Goal: Transaction & Acquisition: Obtain resource

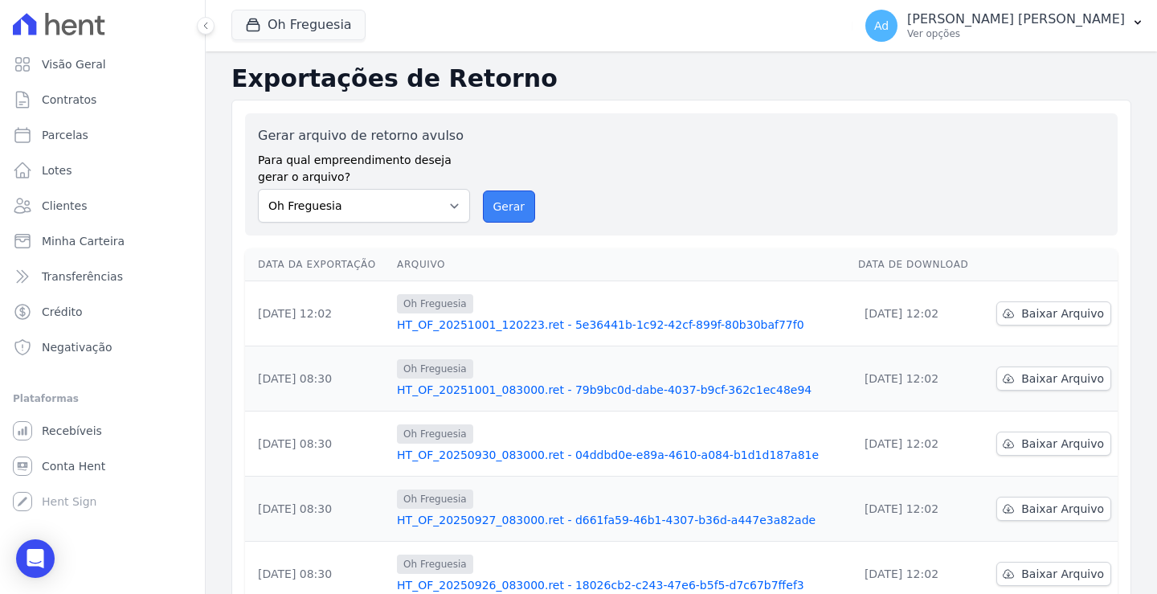
click at [513, 194] on button "Gerar" at bounding box center [509, 206] width 53 height 32
click at [84, 242] on span "Minha Carteira" at bounding box center [83, 241] width 83 height 16
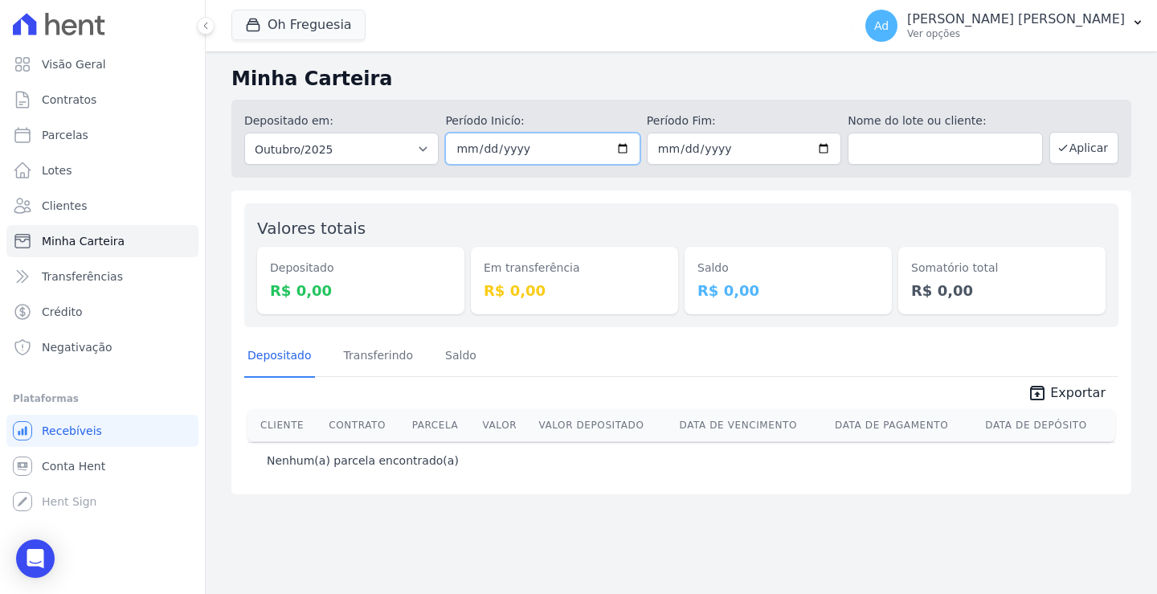
click at [489, 147] on input "2025-10-01" at bounding box center [542, 149] width 194 height 32
click at [480, 149] on input "[DATE]" at bounding box center [542, 149] width 194 height 32
type input "[DATE]"
click at [660, 149] on input "2025-10-31" at bounding box center [744, 149] width 194 height 32
type input "2025-10-30"
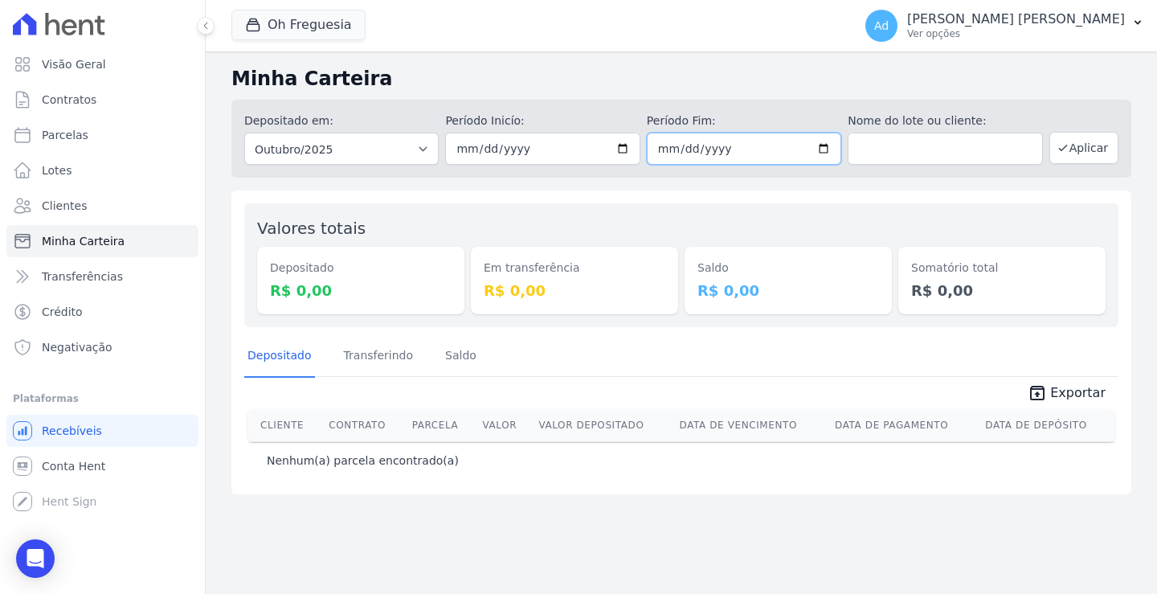
type input "[DATE]"
click at [1081, 155] on button "Aplicar" at bounding box center [1083, 148] width 69 height 32
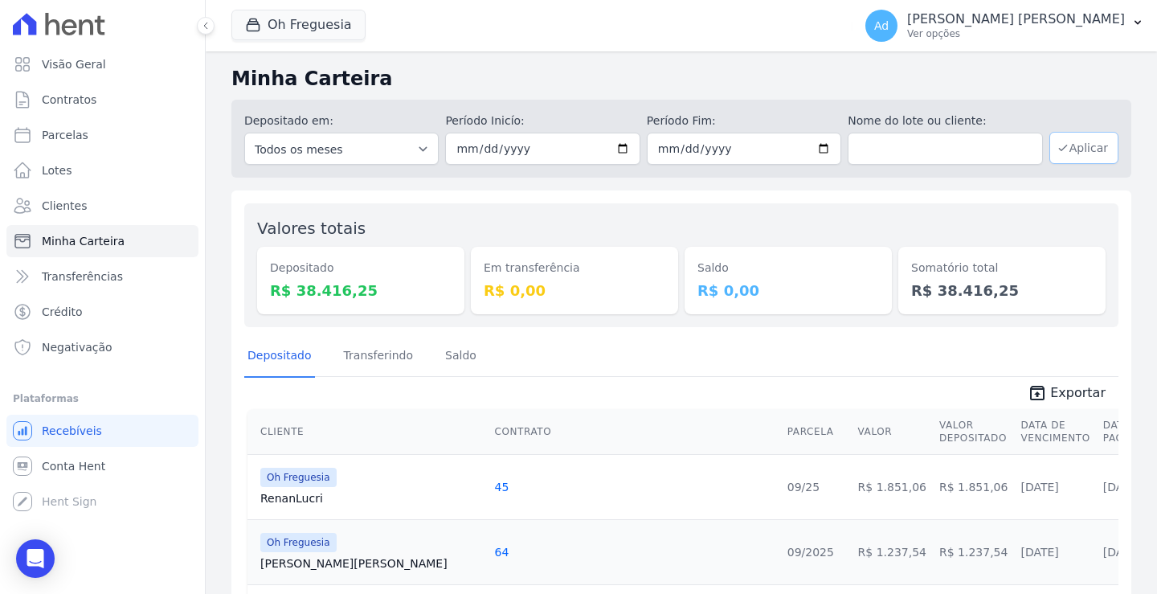
click at [1072, 160] on button "Aplicar" at bounding box center [1083, 148] width 69 height 32
click at [1092, 34] on p "Ver opções" at bounding box center [1016, 33] width 218 height 13
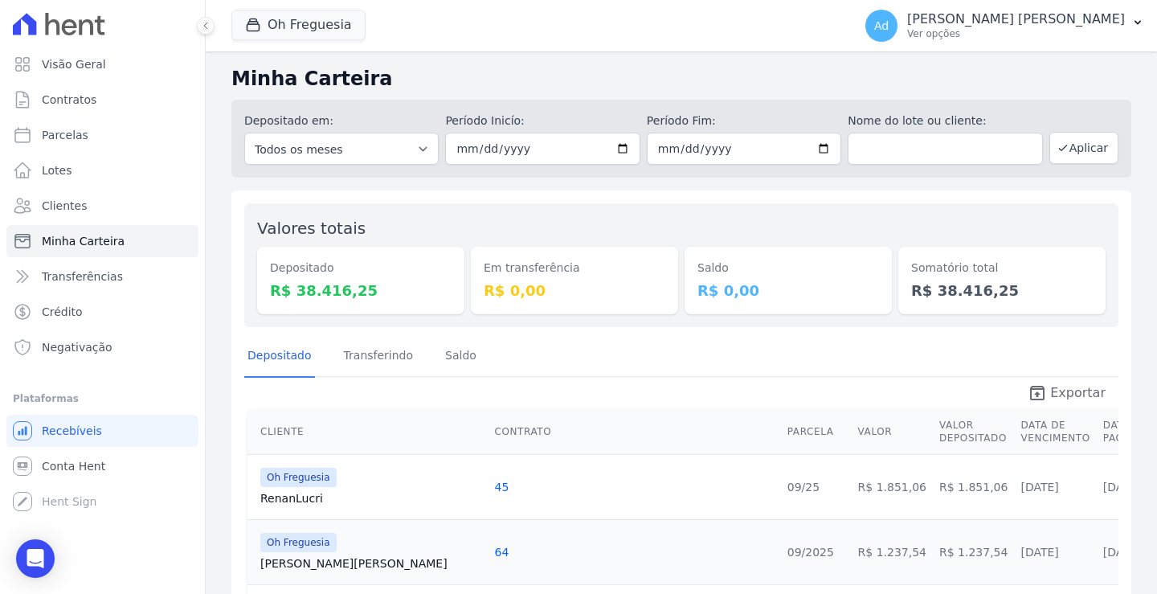
click at [1055, 390] on span "Exportar" at bounding box center [1077, 392] width 55 height 19
click at [320, 34] on button "Oh Freguesia" at bounding box center [298, 25] width 134 height 31
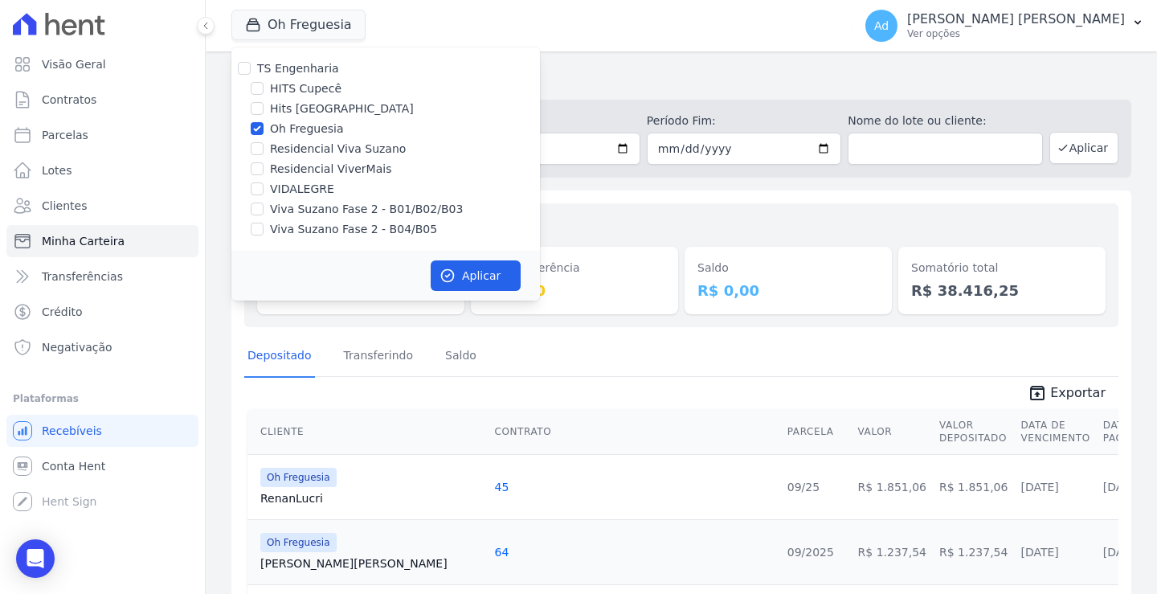
click at [292, 135] on label "Oh Freguesia" at bounding box center [307, 129] width 74 height 17
click at [264, 135] on input "Oh Freguesia" at bounding box center [257, 128] width 13 height 13
checkbox input "false"
click at [288, 190] on label "VIDALEGRE" at bounding box center [302, 189] width 64 height 17
click at [264, 190] on input "VIDALEGRE" at bounding box center [257, 188] width 13 height 13
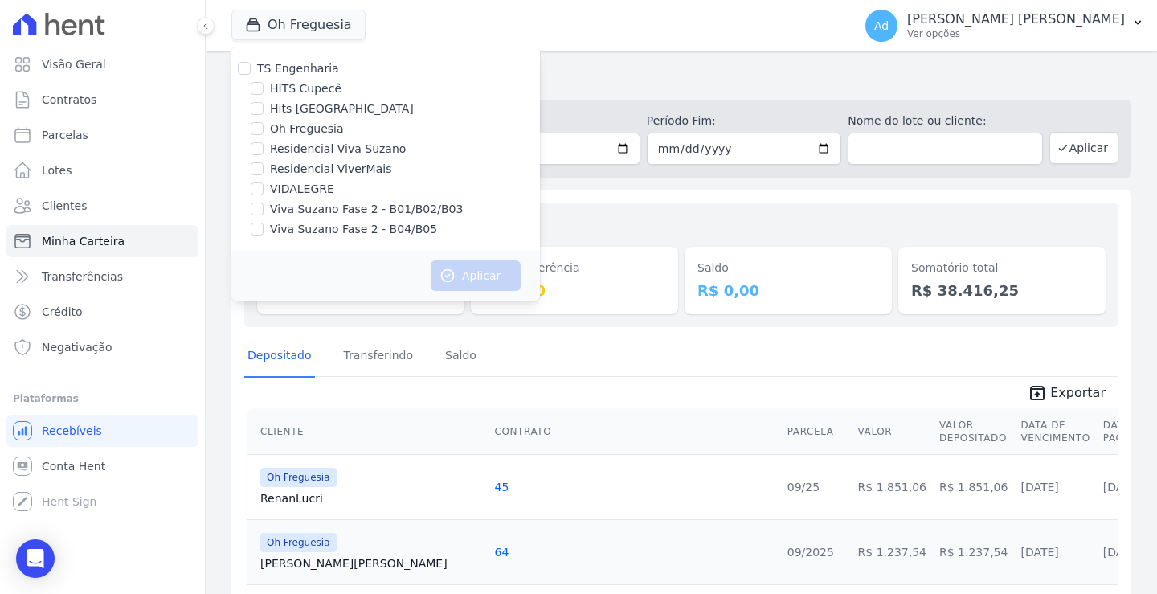
checkbox input "true"
click at [472, 286] on button "Aplicar" at bounding box center [476, 275] width 90 height 31
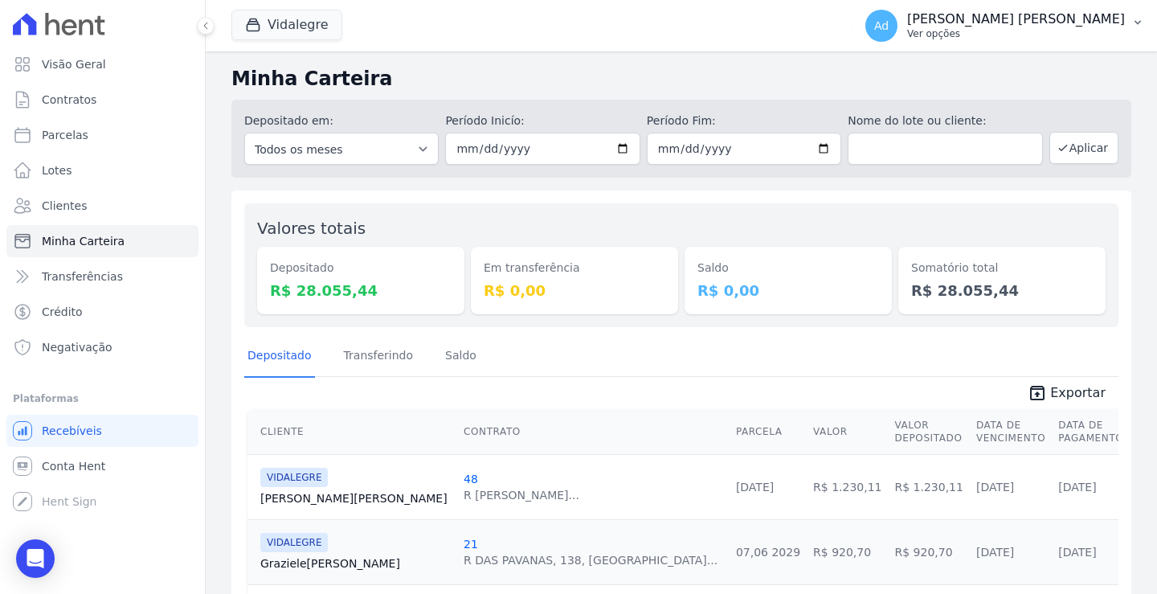
click at [1082, 34] on p "Ver opções" at bounding box center [1016, 33] width 218 height 13
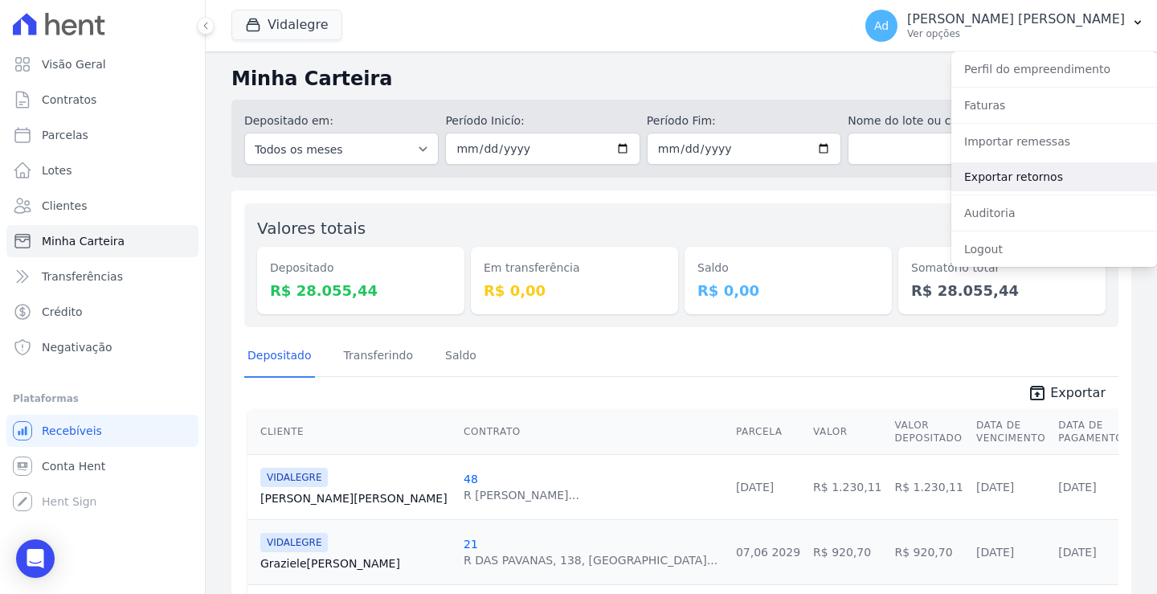
click at [1025, 182] on link "Exportar retornos" at bounding box center [1054, 176] width 206 height 29
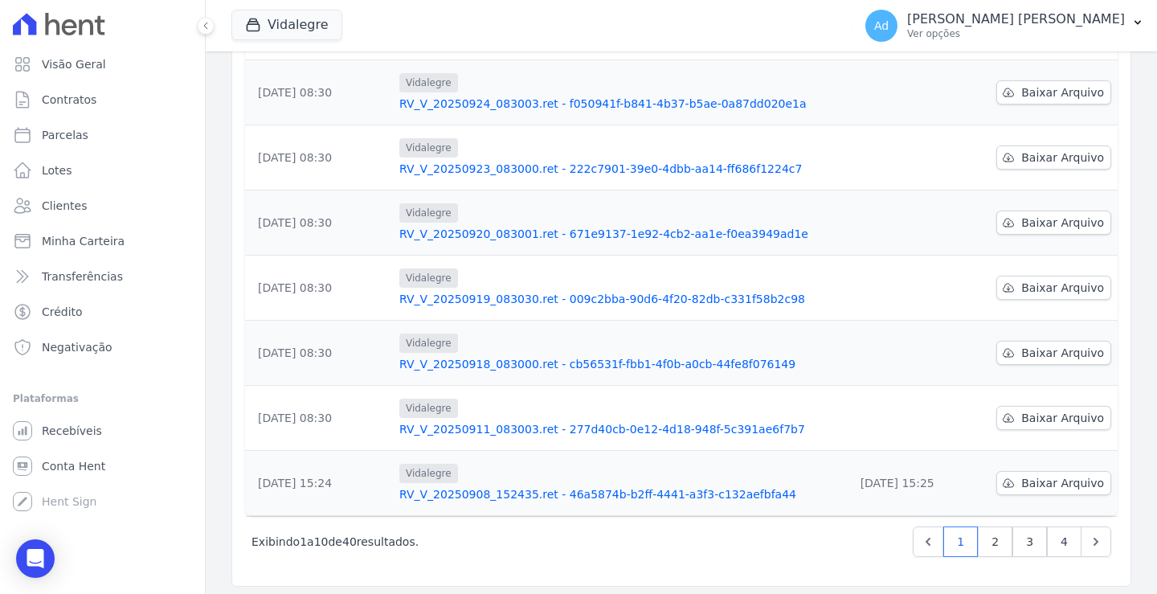
scroll to position [422, 0]
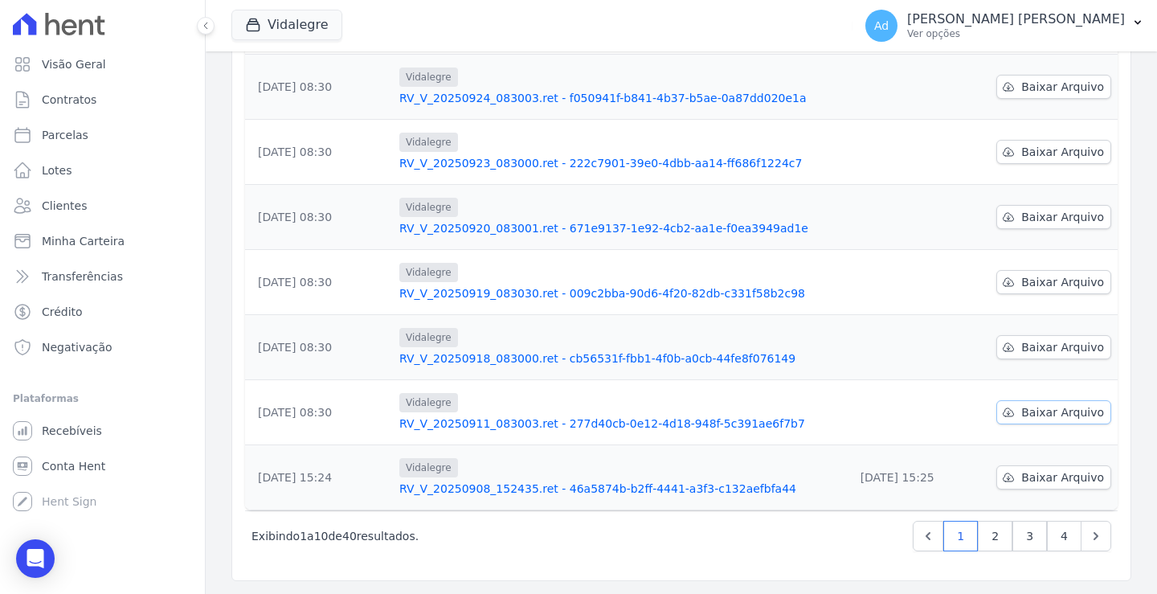
click at [1033, 409] on span "Baixar Arquivo" at bounding box center [1062, 412] width 83 height 16
click at [1035, 346] on span "Baixar Arquivo" at bounding box center [1062, 347] width 83 height 16
click at [1032, 282] on span "Baixar Arquivo" at bounding box center [1062, 282] width 83 height 16
click at [1032, 222] on span "Baixar Arquivo" at bounding box center [1062, 217] width 83 height 16
click at [1037, 153] on span "Baixar Arquivo" at bounding box center [1062, 152] width 83 height 16
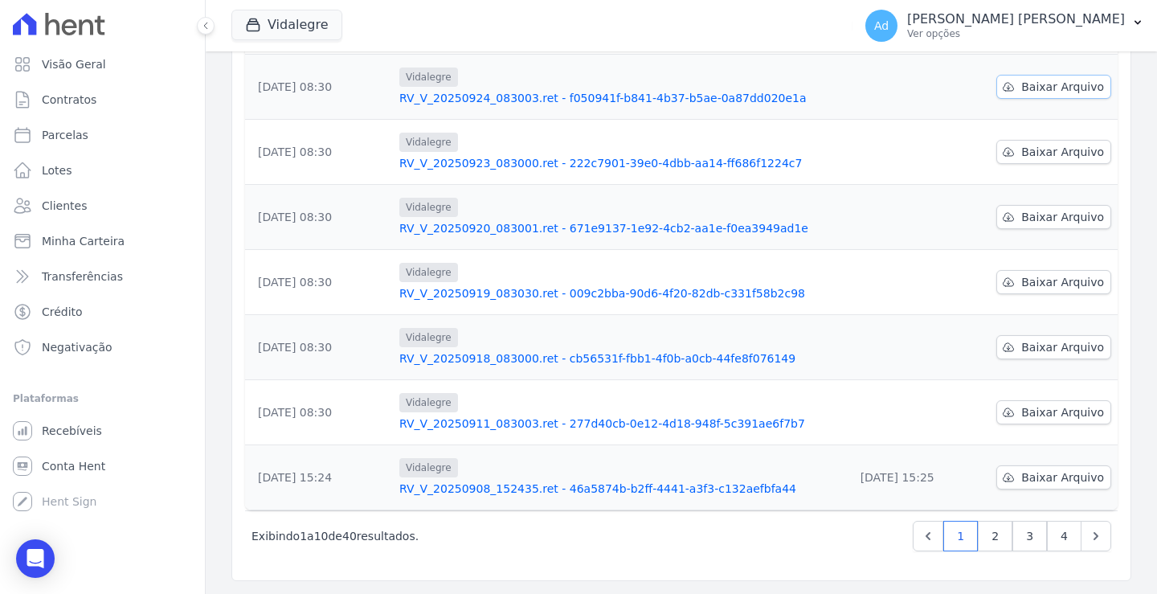
click at [1031, 92] on span "Baixar Arquivo" at bounding box center [1062, 87] width 83 height 16
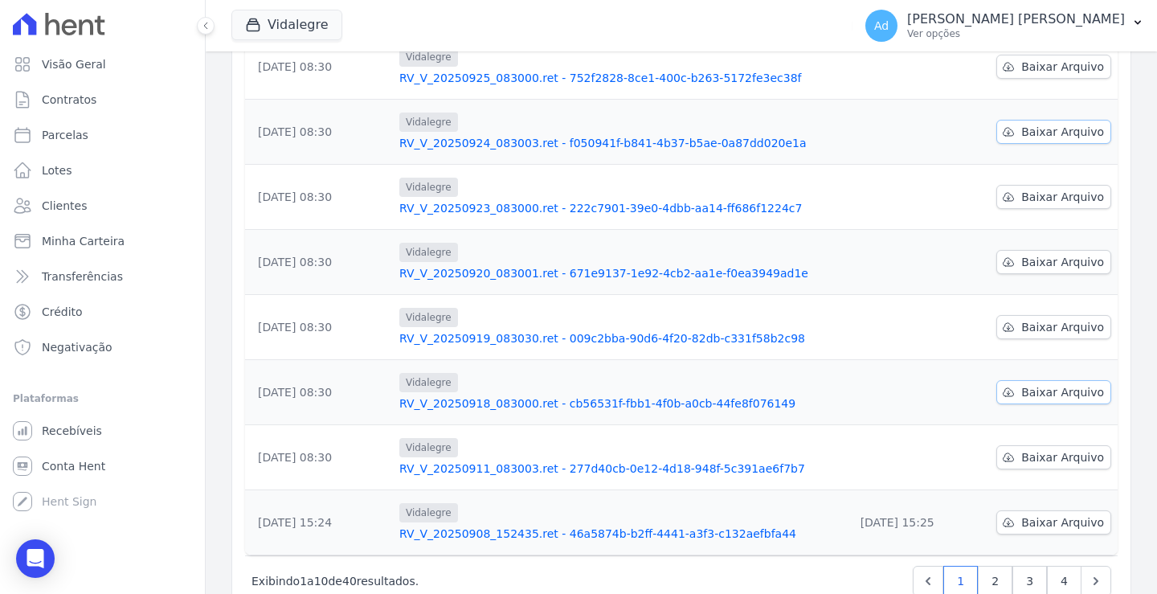
scroll to position [341, 0]
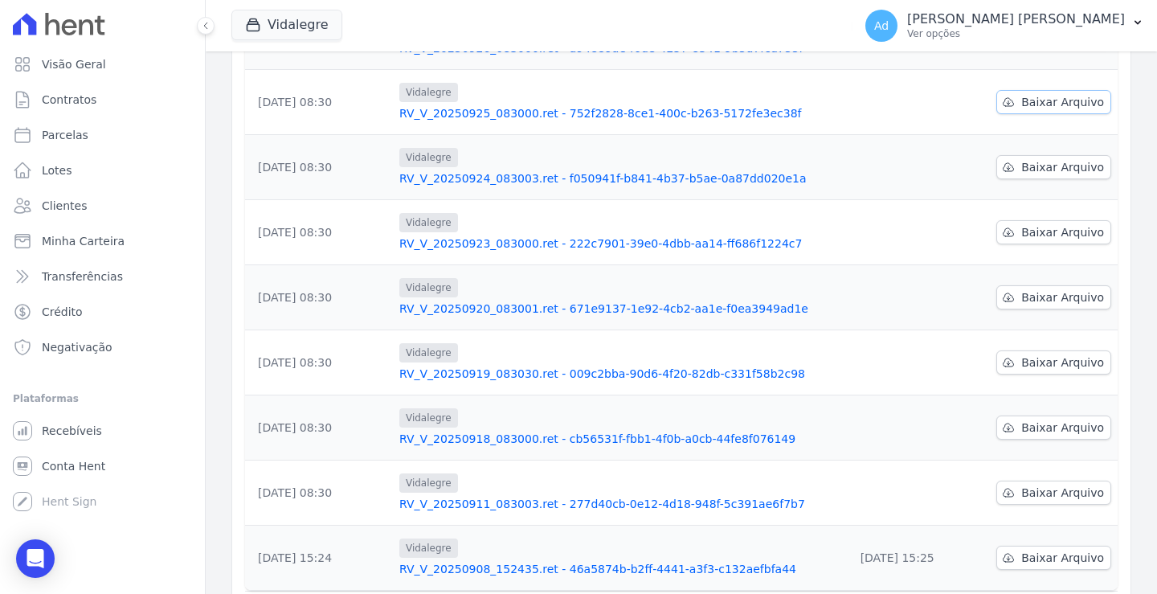
click at [1011, 97] on icon at bounding box center [1008, 102] width 13 height 13
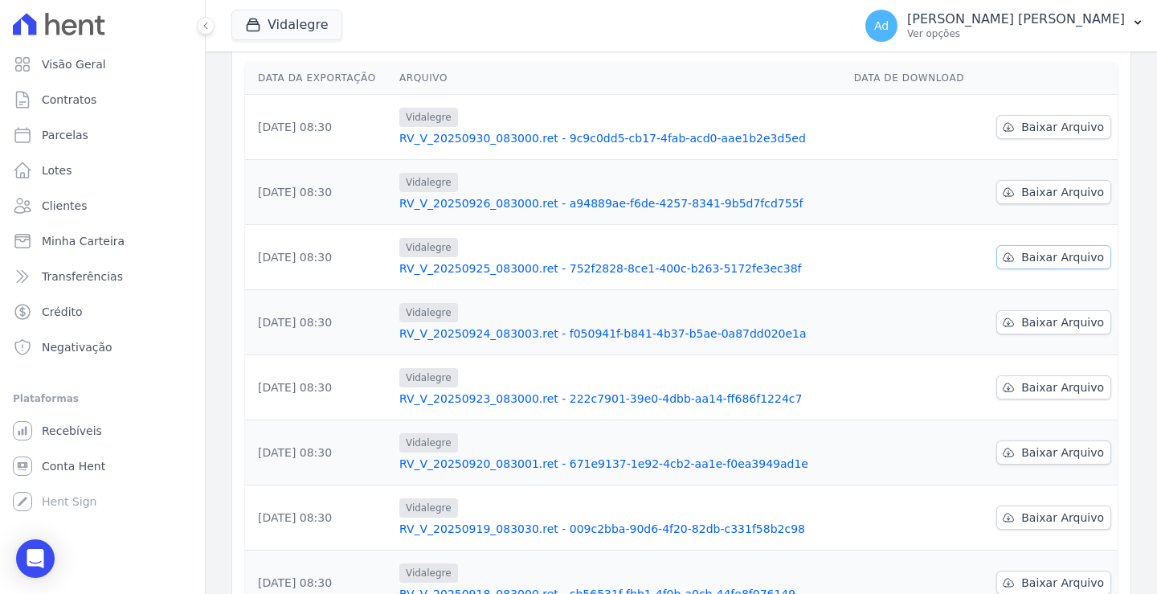
scroll to position [181, 0]
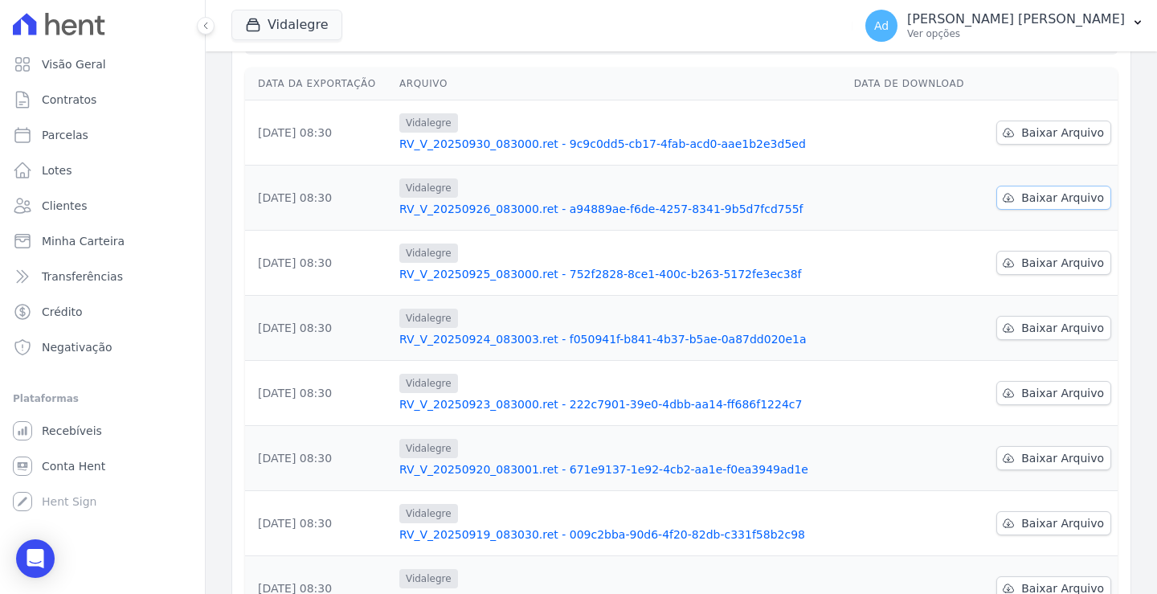
click at [1028, 209] on link "Baixar Arquivo" at bounding box center [1053, 198] width 115 height 24
click at [1002, 135] on icon at bounding box center [1008, 132] width 13 height 13
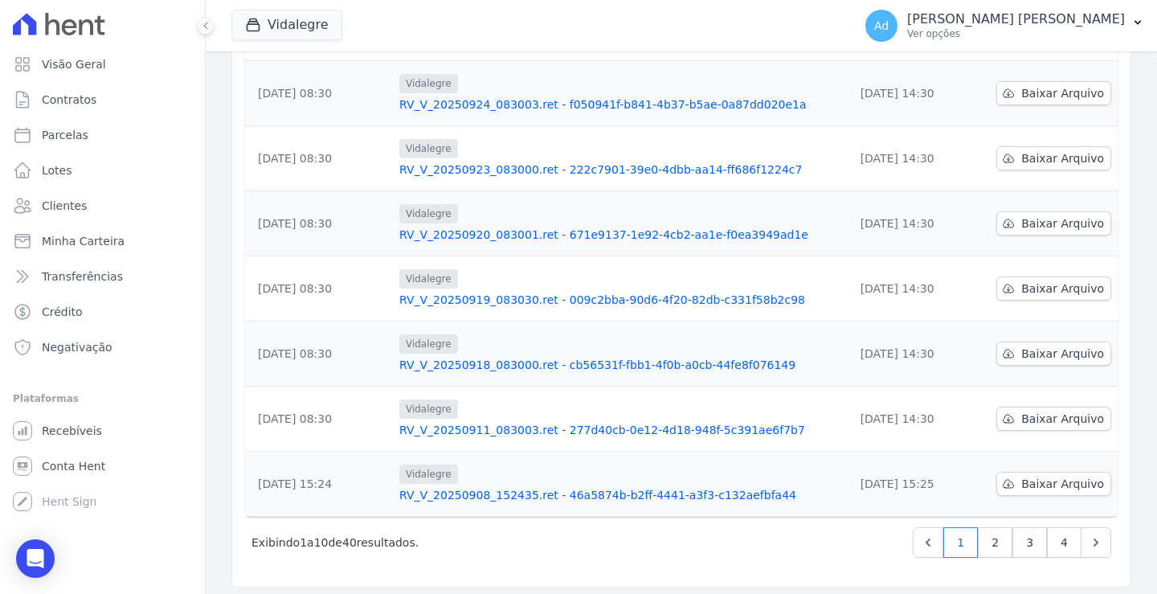
scroll to position [422, 0]
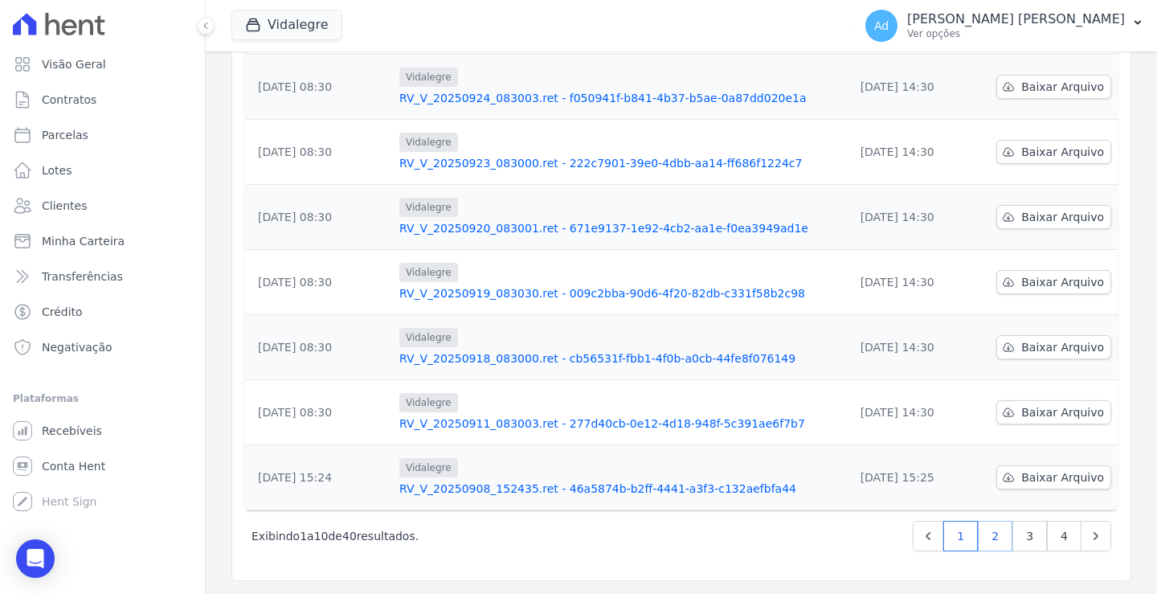
click at [986, 544] on link "2" at bounding box center [995, 536] width 35 height 31
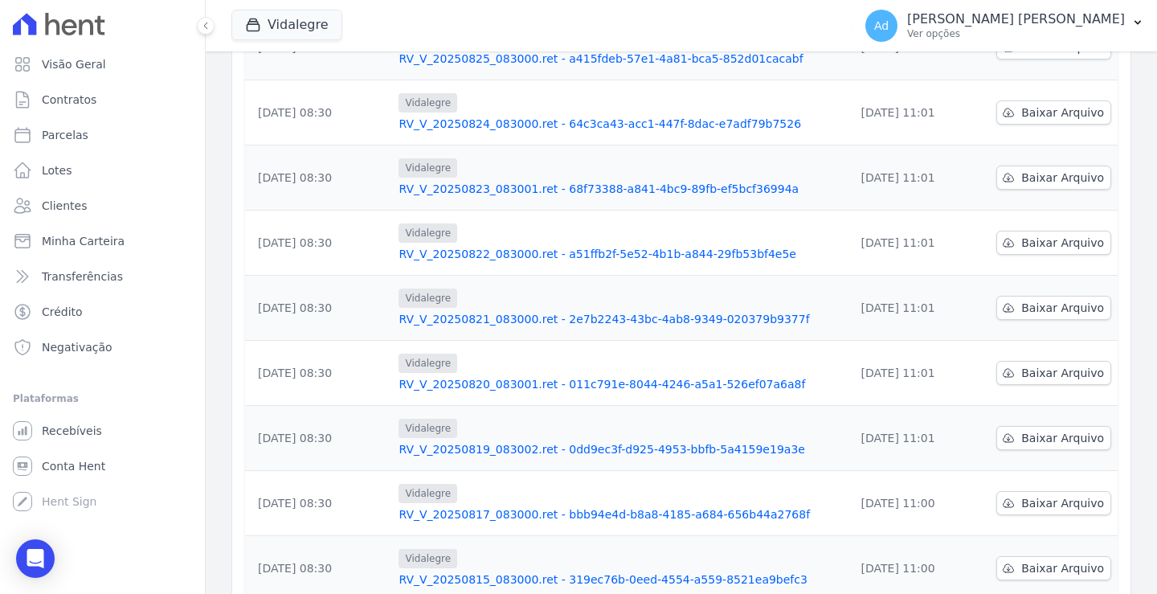
scroll to position [422, 0]
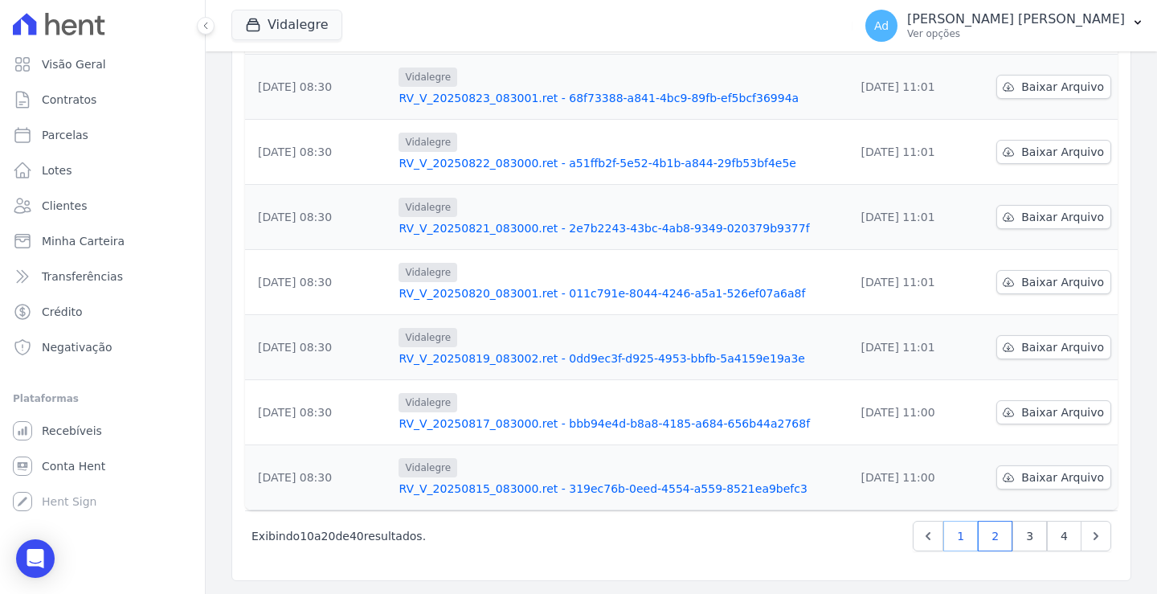
click at [947, 538] on link "1" at bounding box center [960, 536] width 35 height 31
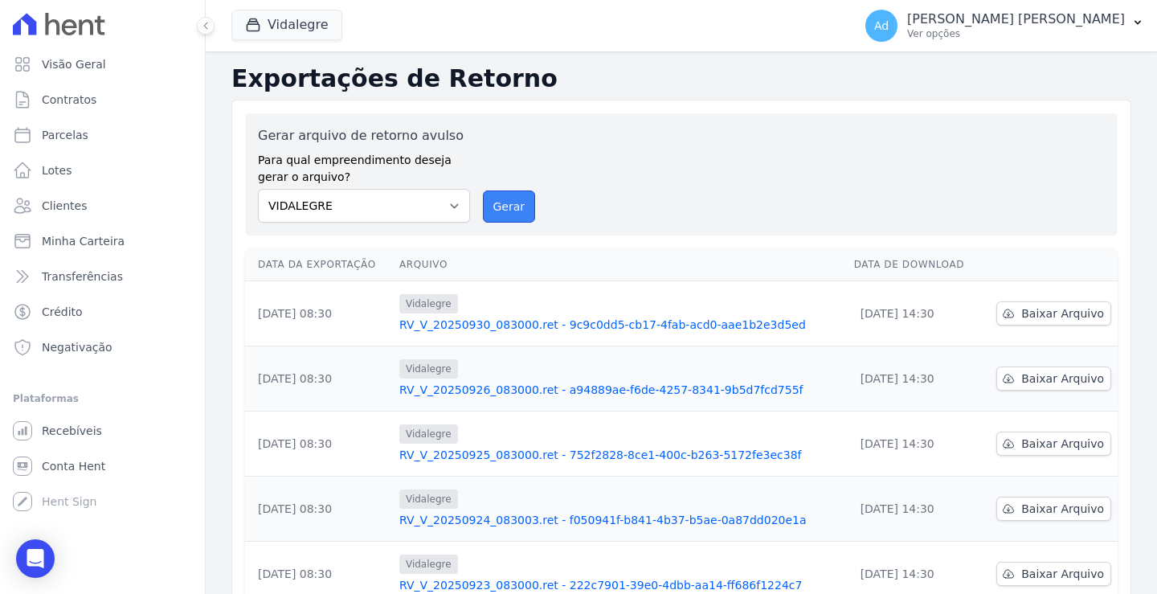
click at [509, 214] on button "Gerar" at bounding box center [509, 206] width 53 height 32
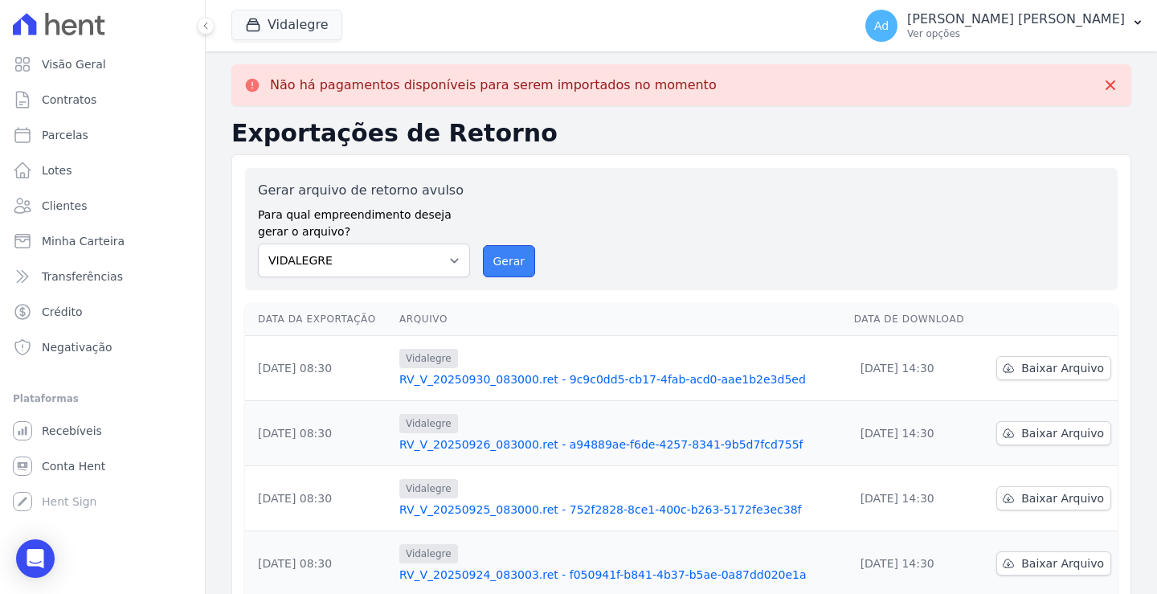
click at [496, 272] on button "Gerar" at bounding box center [509, 261] width 53 height 32
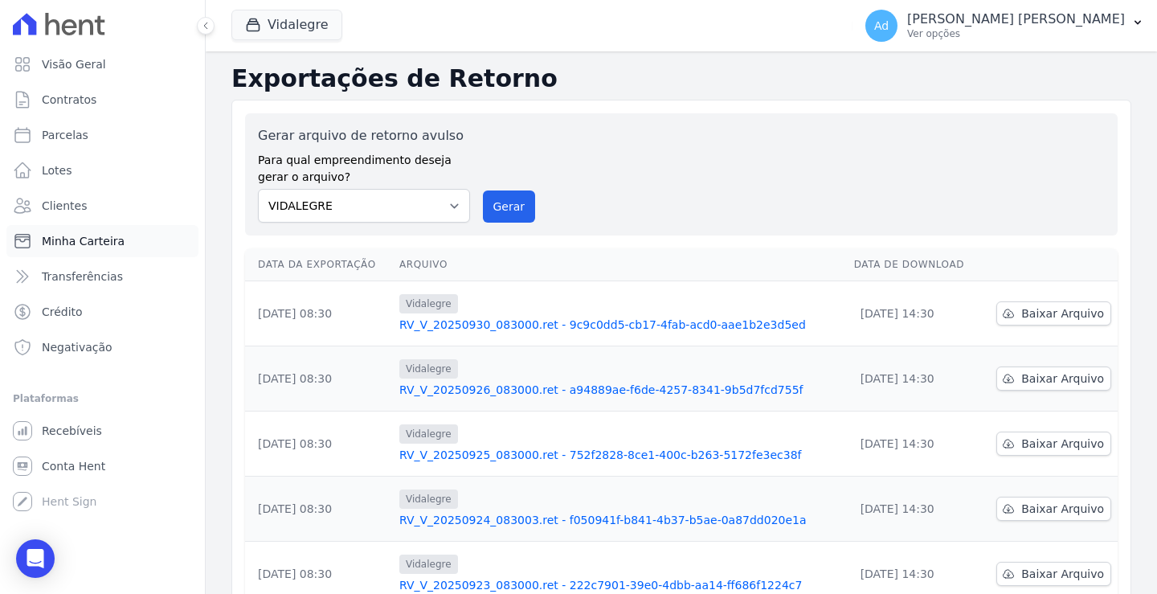
click at [99, 247] on span "Minha Carteira" at bounding box center [83, 241] width 83 height 16
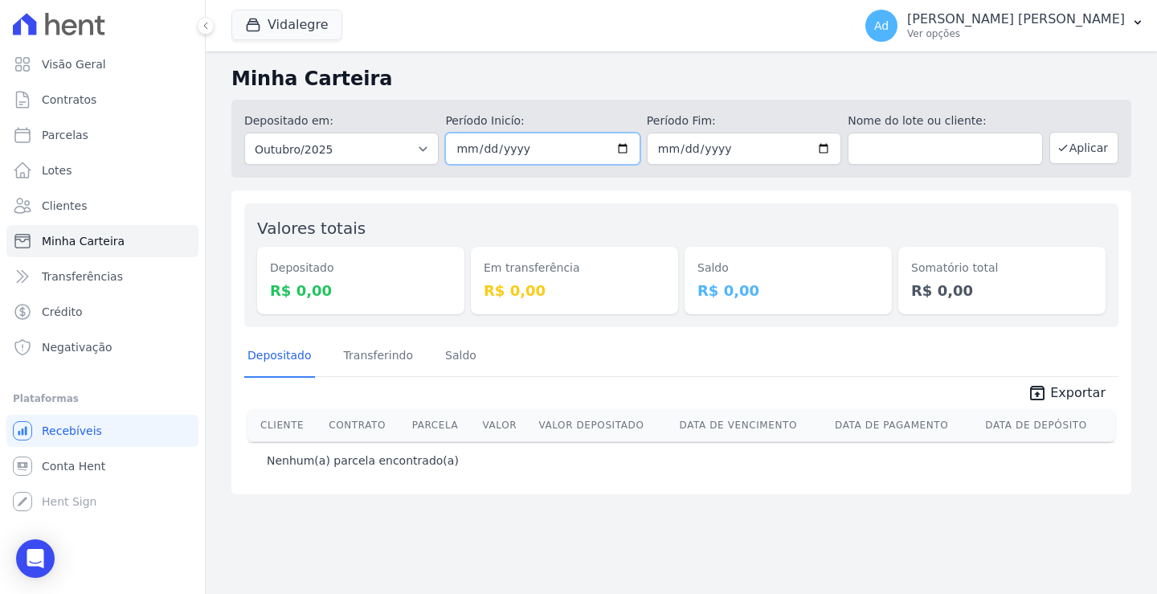
click at [481, 148] on input "2025-10-01" at bounding box center [542, 149] width 194 height 32
type input "[DATE]"
click at [681, 149] on input "2025-10-31" at bounding box center [744, 149] width 194 height 32
click at [664, 145] on input "2025-10-31" at bounding box center [744, 149] width 194 height 32
type input "2025-10-30"
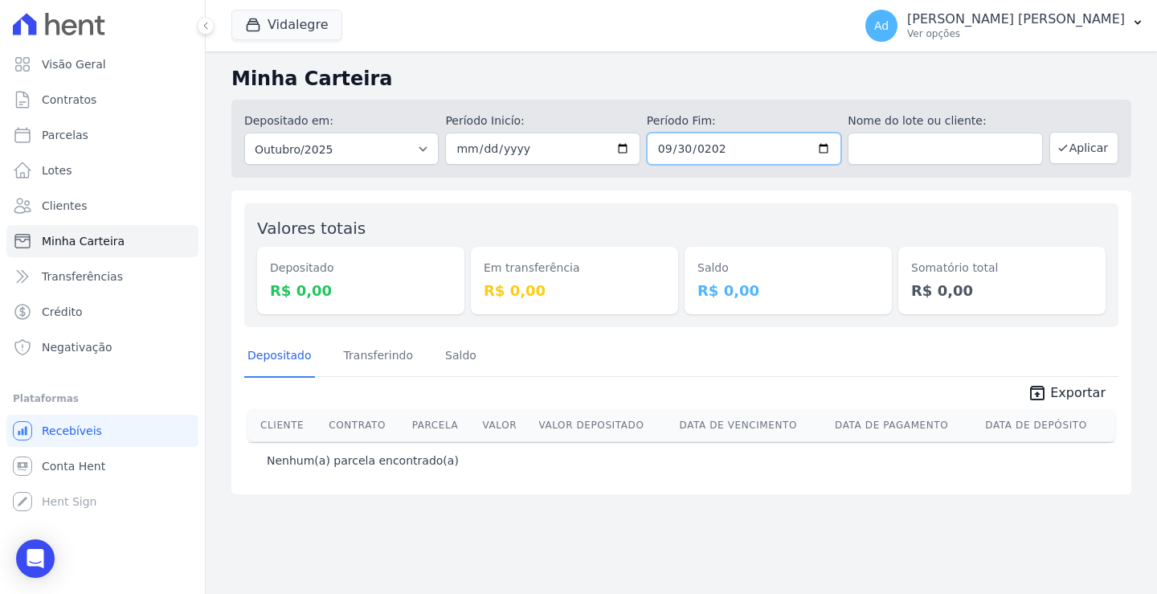
type input "[DATE]"
click at [1089, 153] on button "Aplicar" at bounding box center [1083, 148] width 69 height 32
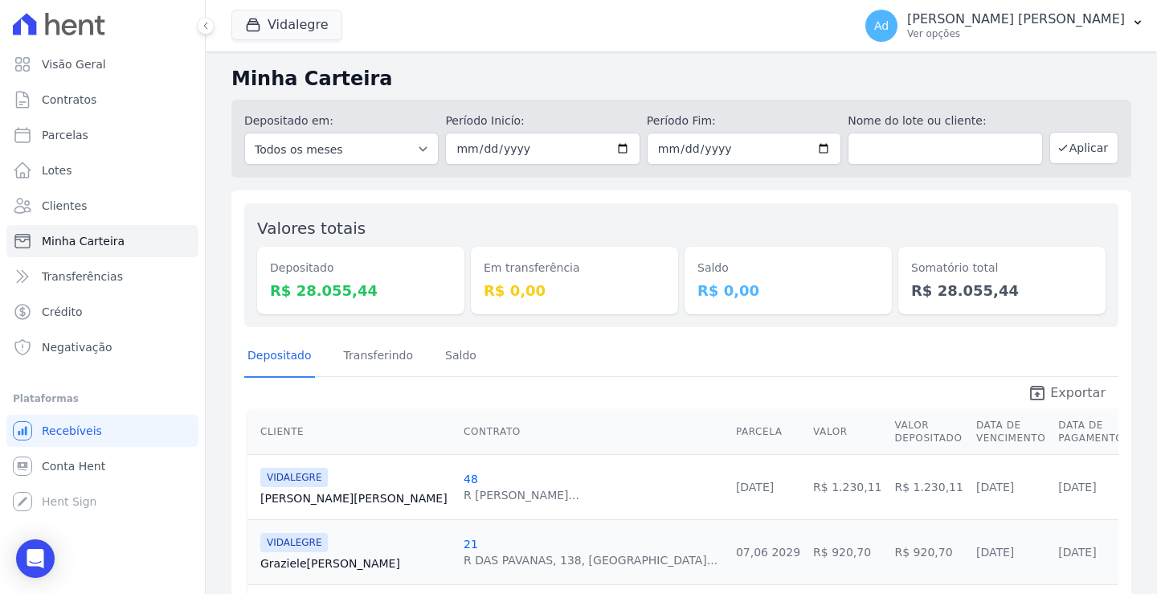
click at [1050, 399] on span "Exportar" at bounding box center [1077, 392] width 55 height 19
click at [300, 25] on button "Vidalegre" at bounding box center [286, 25] width 111 height 31
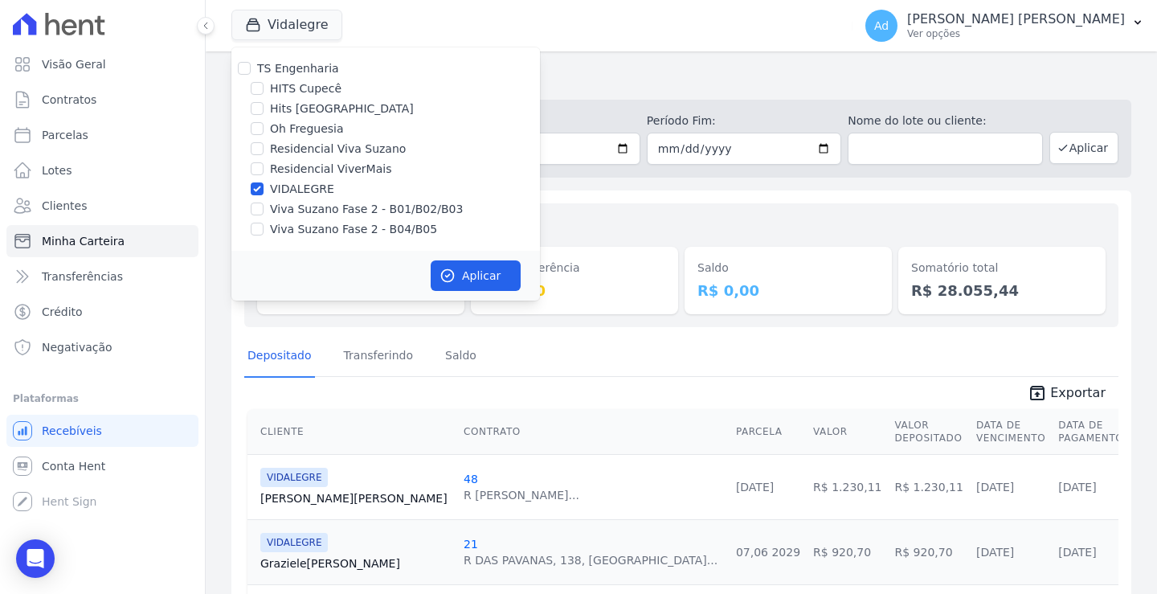
click at [279, 193] on label "VIDALEGRE" at bounding box center [302, 189] width 64 height 17
click at [264, 193] on input "VIDALEGRE" at bounding box center [257, 188] width 13 height 13
checkbox input "false"
click at [294, 151] on label "Residencial Viva Suzano" at bounding box center [338, 149] width 136 height 17
click at [264, 151] on input "Residencial Viva Suzano" at bounding box center [257, 148] width 13 height 13
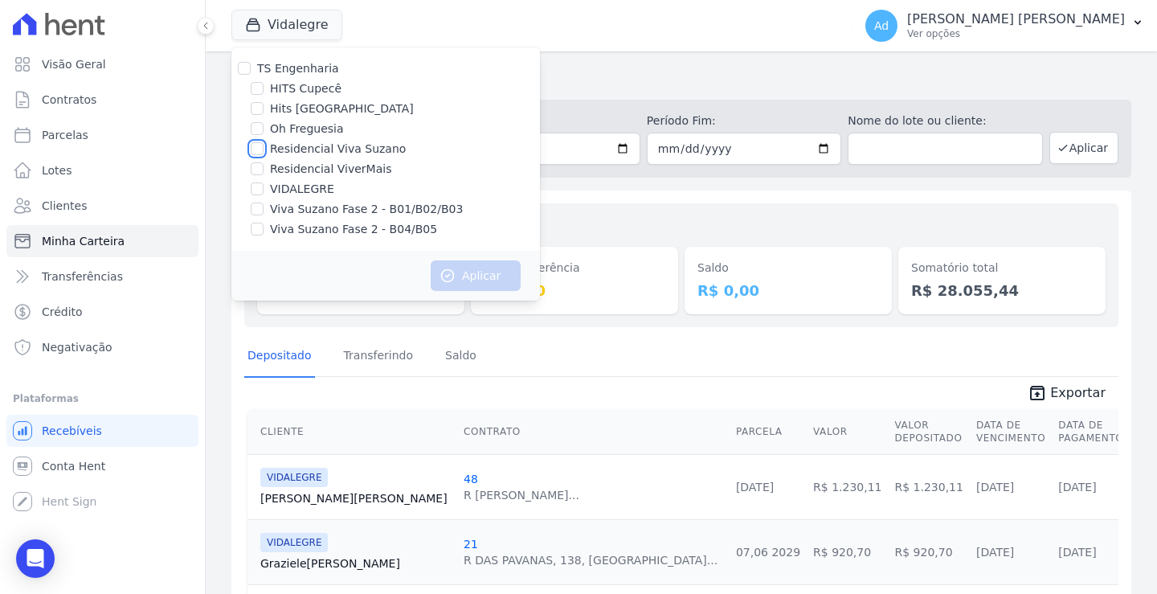
checkbox input "true"
click at [457, 281] on button "Aplicar" at bounding box center [476, 275] width 90 height 31
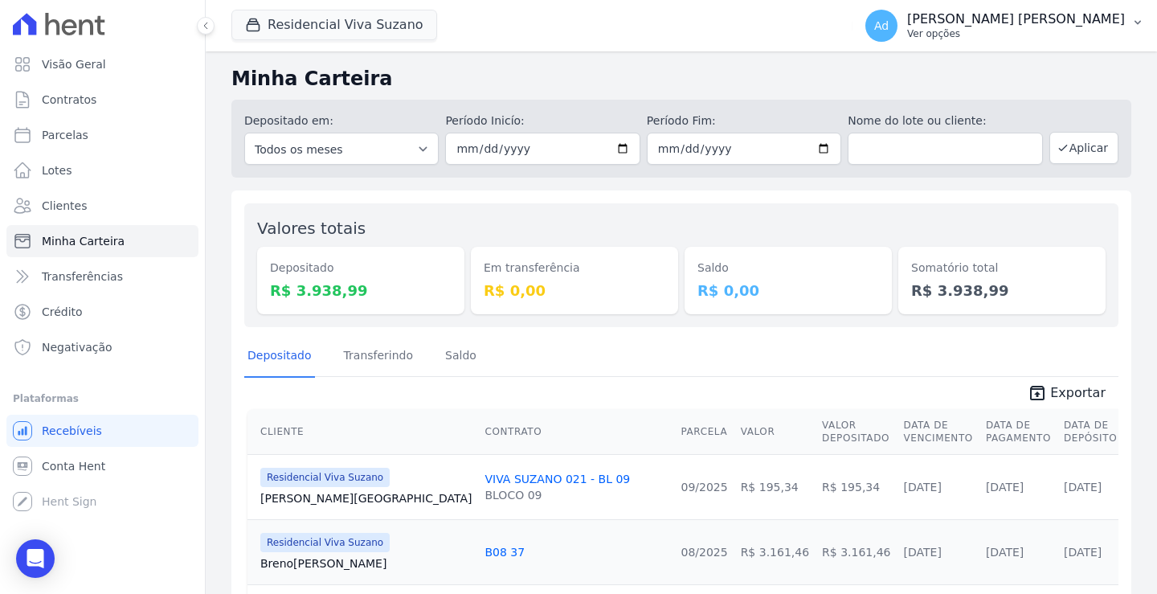
click at [1067, 39] on p "Ver opções" at bounding box center [1016, 33] width 218 height 13
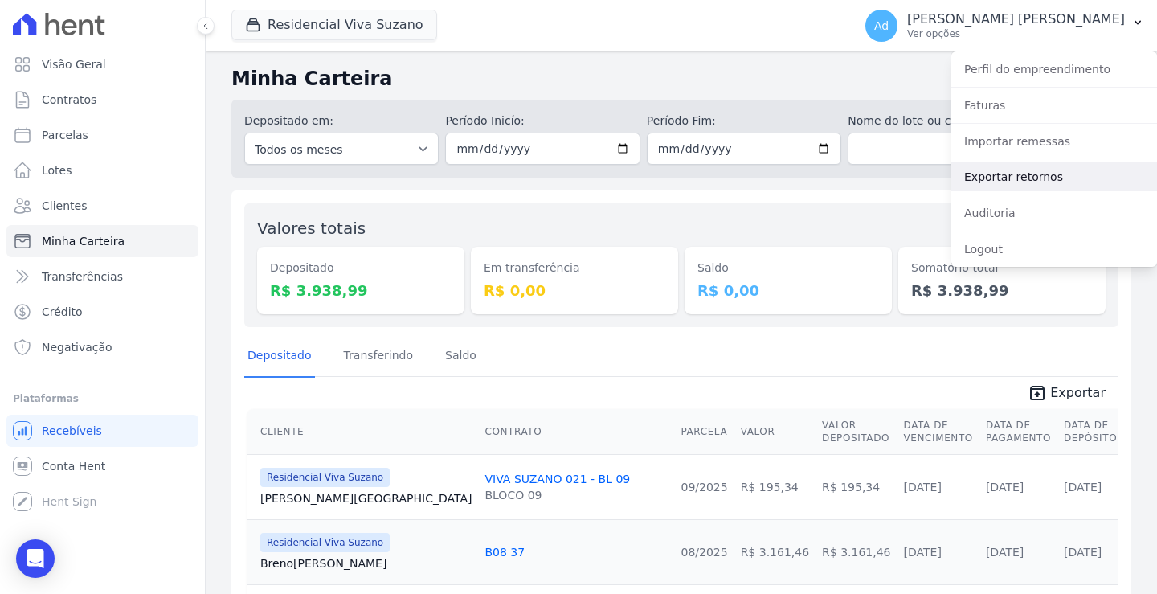
click at [1017, 180] on link "Exportar retornos" at bounding box center [1054, 176] width 206 height 29
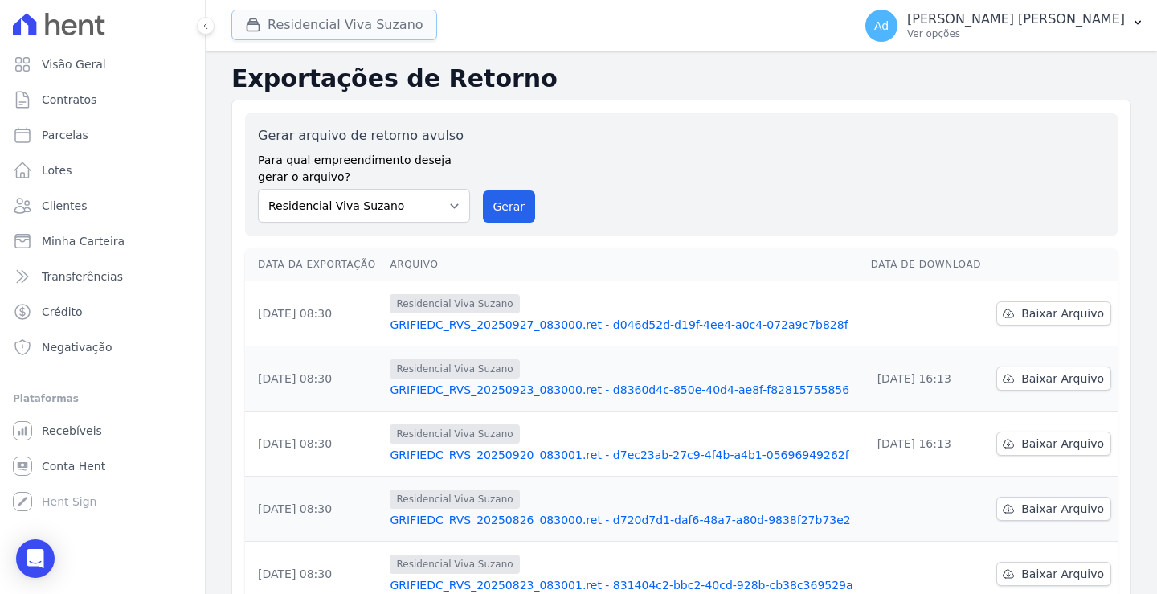
click at [371, 30] on button "Residencial Viva Suzano" at bounding box center [334, 25] width 206 height 31
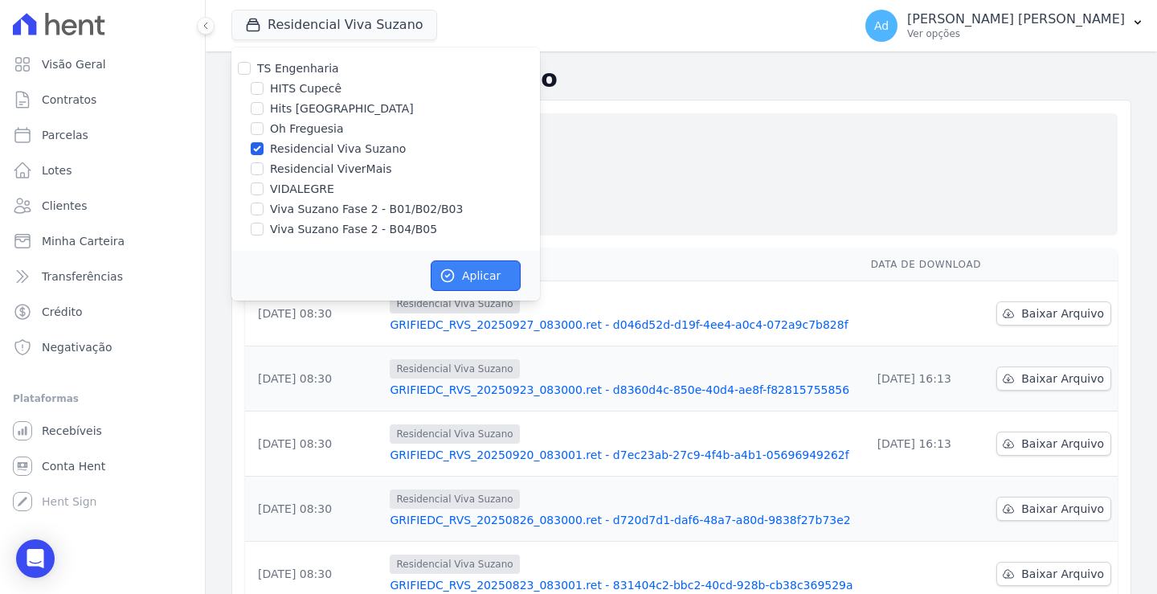
click at [476, 277] on button "Aplicar" at bounding box center [476, 275] width 90 height 31
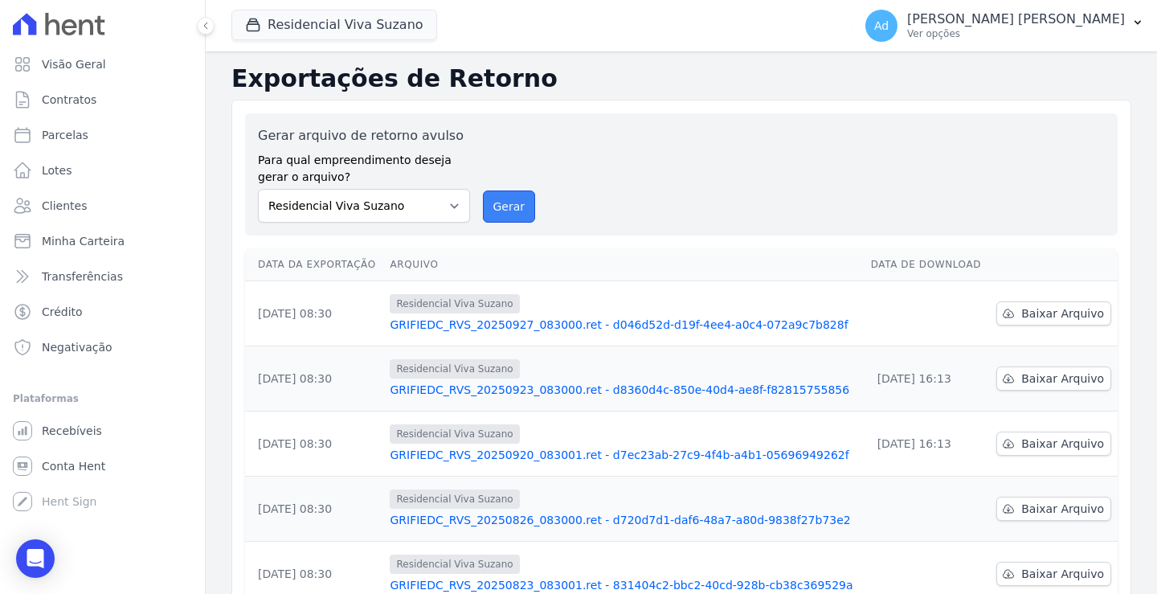
click at [501, 216] on button "Gerar" at bounding box center [509, 206] width 53 height 32
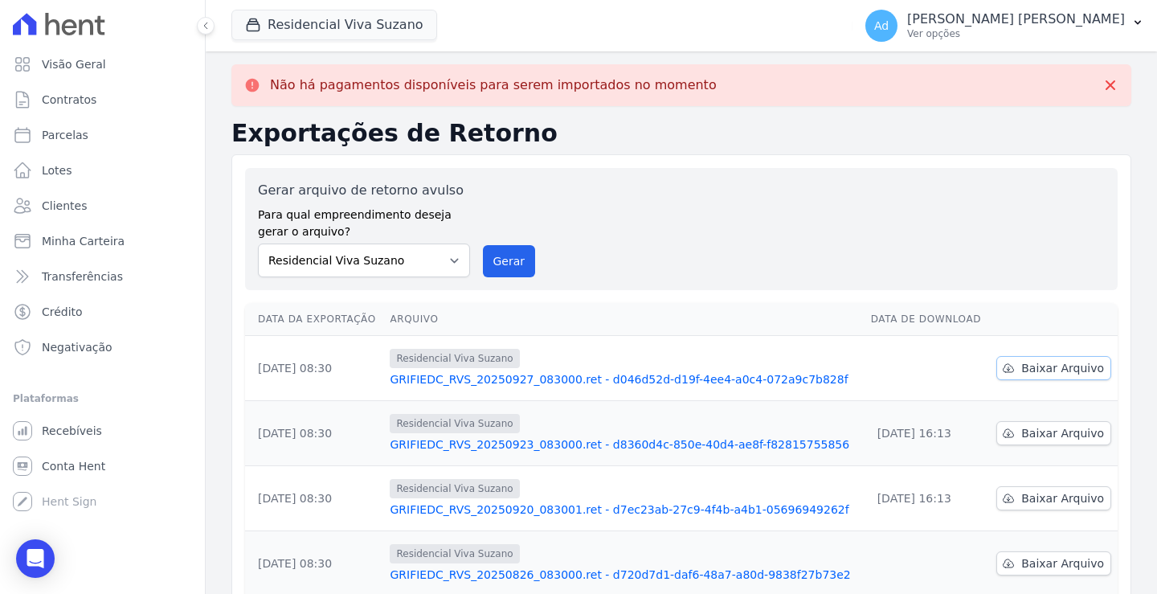
click at [1028, 364] on span "Baixar Arquivo" at bounding box center [1062, 368] width 83 height 16
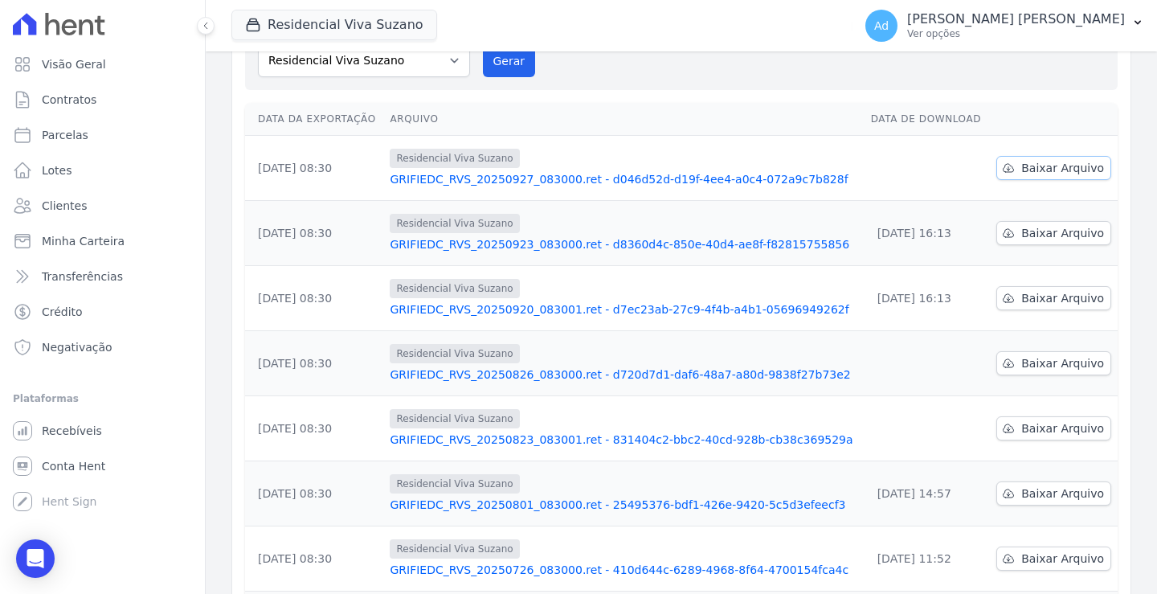
scroll to position [241, 0]
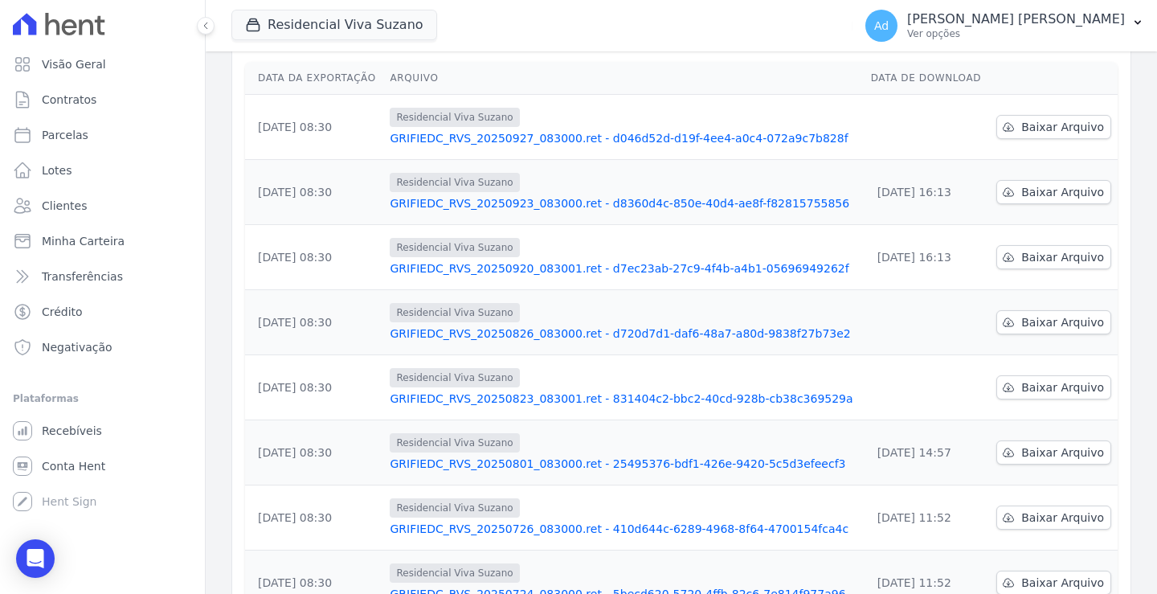
click at [777, 39] on div "Residencial Viva Suzano TS Engenharia HITS Cupecê Hits Vila Santa Catarina Oh F…" at bounding box center [538, 25] width 615 height 53
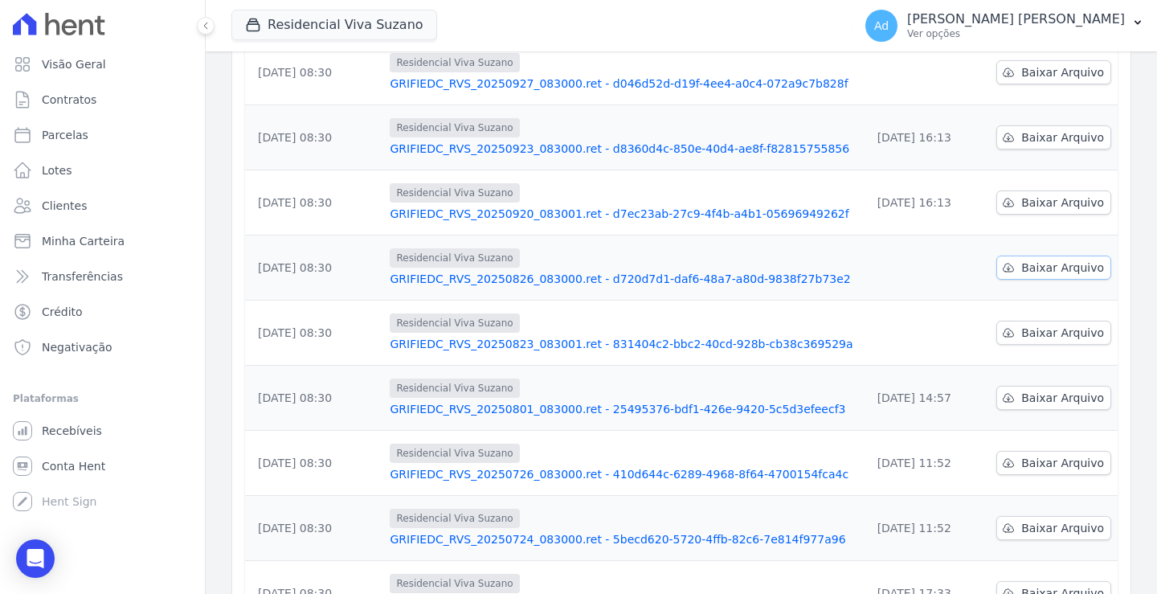
scroll to position [186, 0]
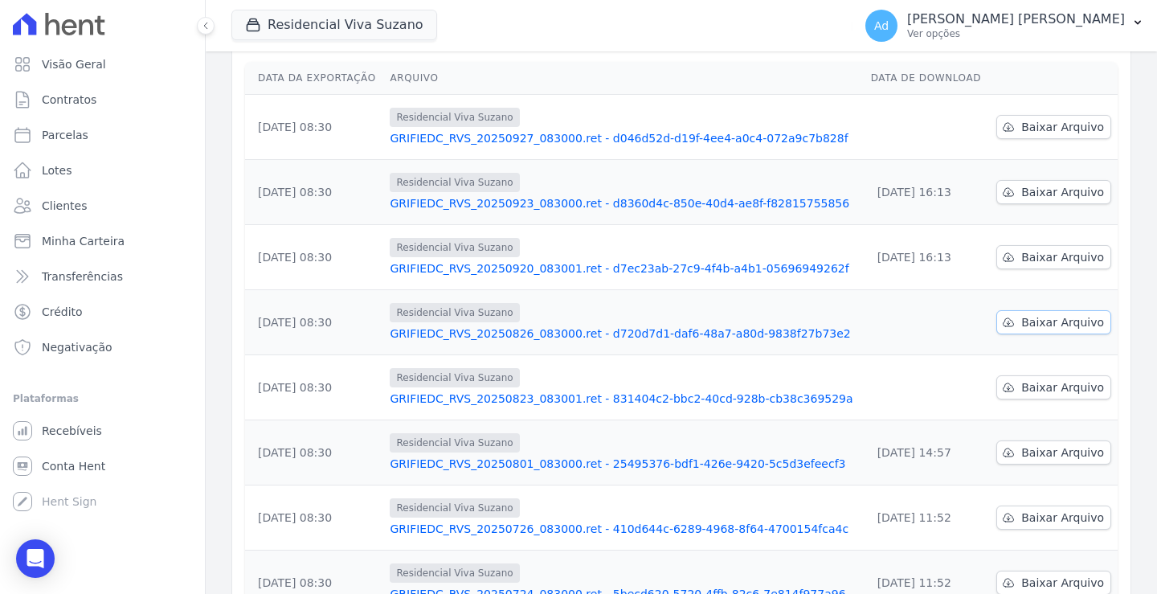
click at [1032, 326] on span "Baixar Arquivo" at bounding box center [1062, 322] width 83 height 16
click at [1046, 393] on span "Baixar Arquivo" at bounding box center [1062, 387] width 83 height 16
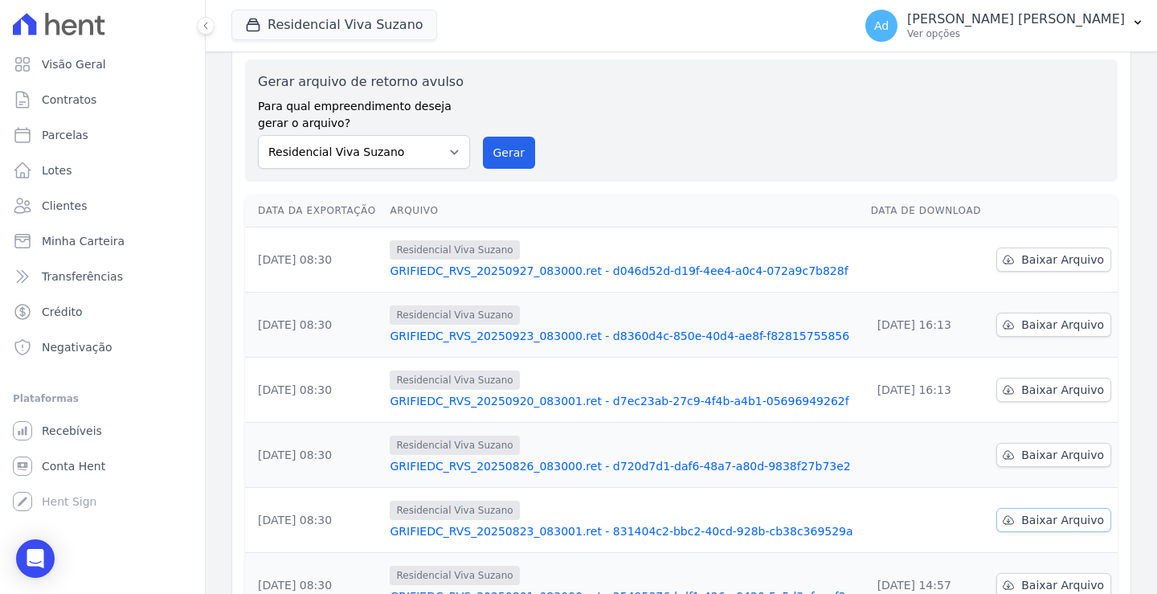
scroll to position [0, 0]
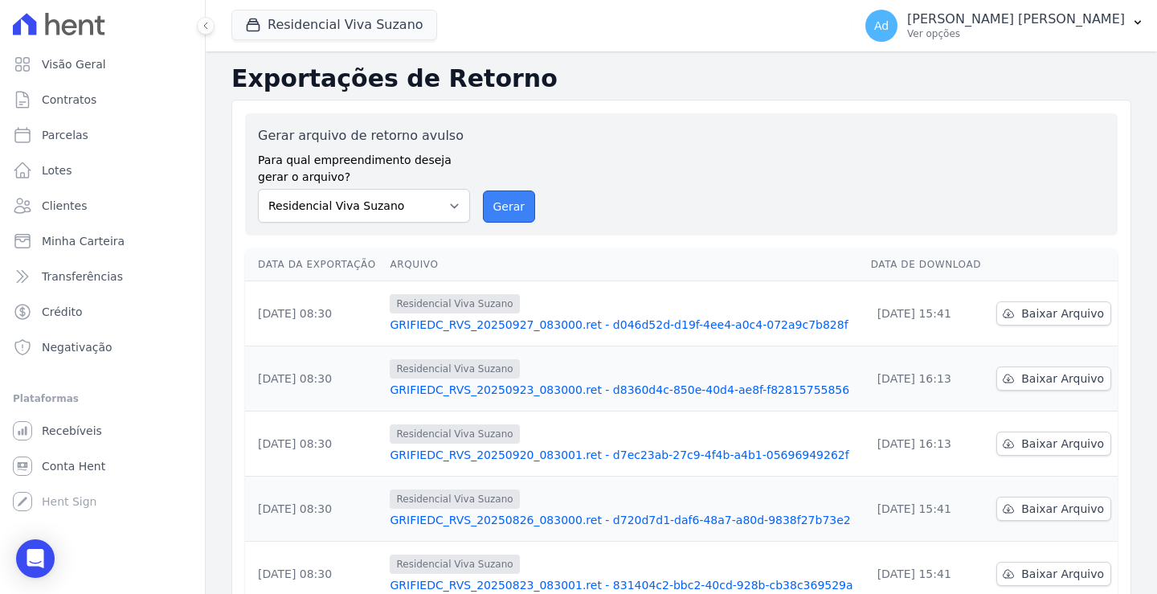
click at [508, 209] on button "Gerar" at bounding box center [509, 206] width 53 height 32
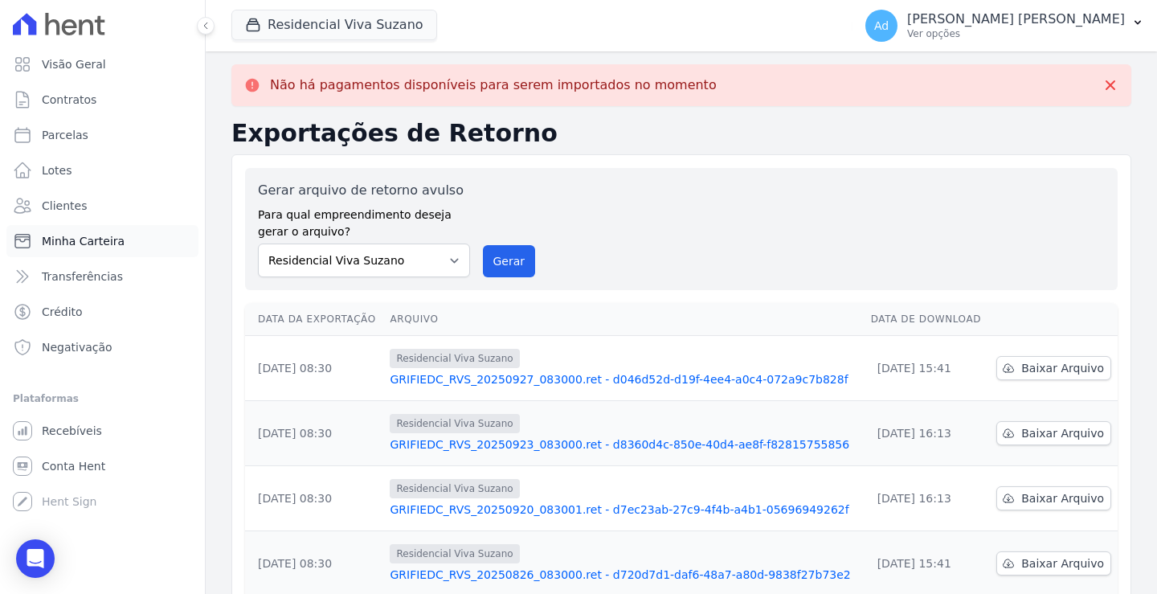
click at [104, 241] on span "Minha Carteira" at bounding box center [83, 241] width 83 height 16
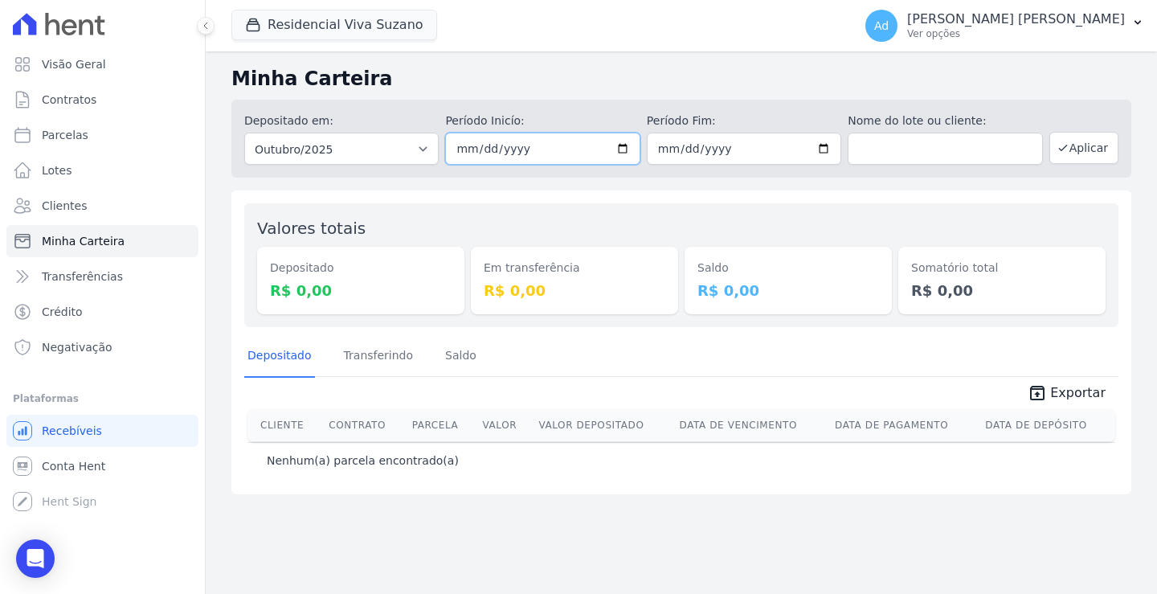
click at [529, 145] on input "2025-10-01" at bounding box center [542, 149] width 194 height 32
click at [477, 145] on input "2025-10-01" at bounding box center [542, 149] width 194 height 32
type input "[DATE]"
click at [662, 145] on input "2025-10-31" at bounding box center [744, 149] width 194 height 32
type input "2025-10-30"
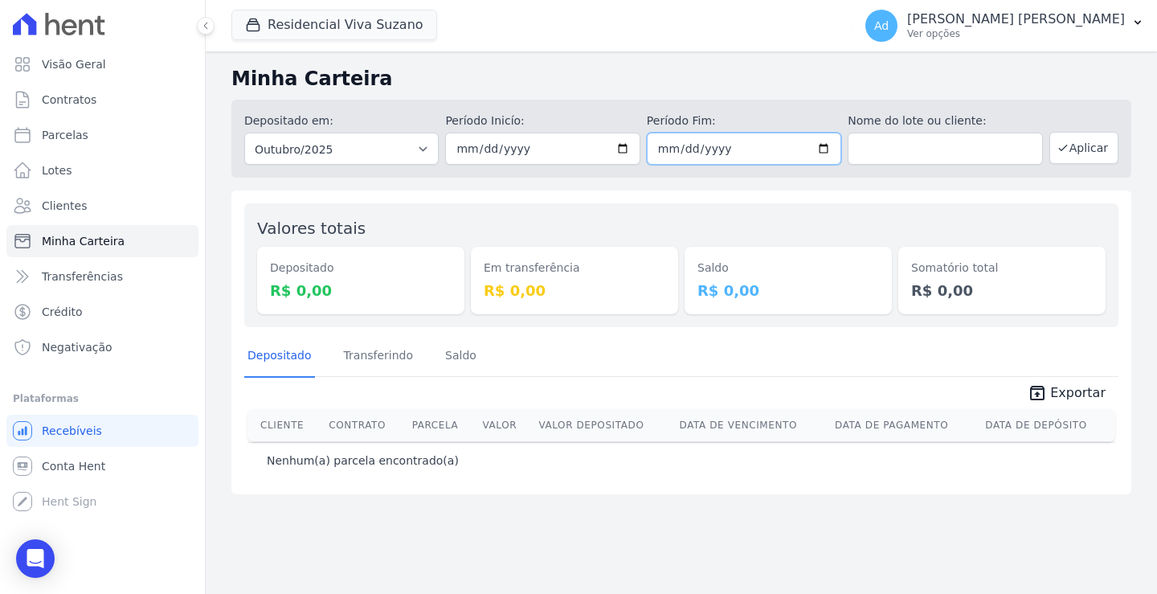
type input "[DATE]"
click at [1096, 146] on button "Aplicar" at bounding box center [1083, 148] width 69 height 32
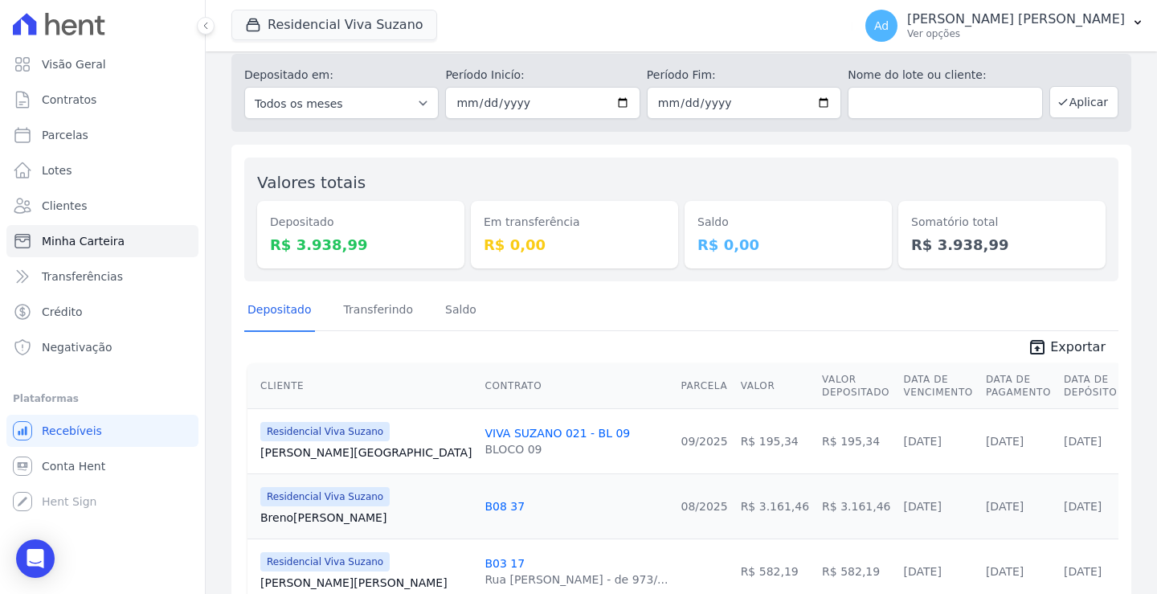
scroll to position [80, 0]
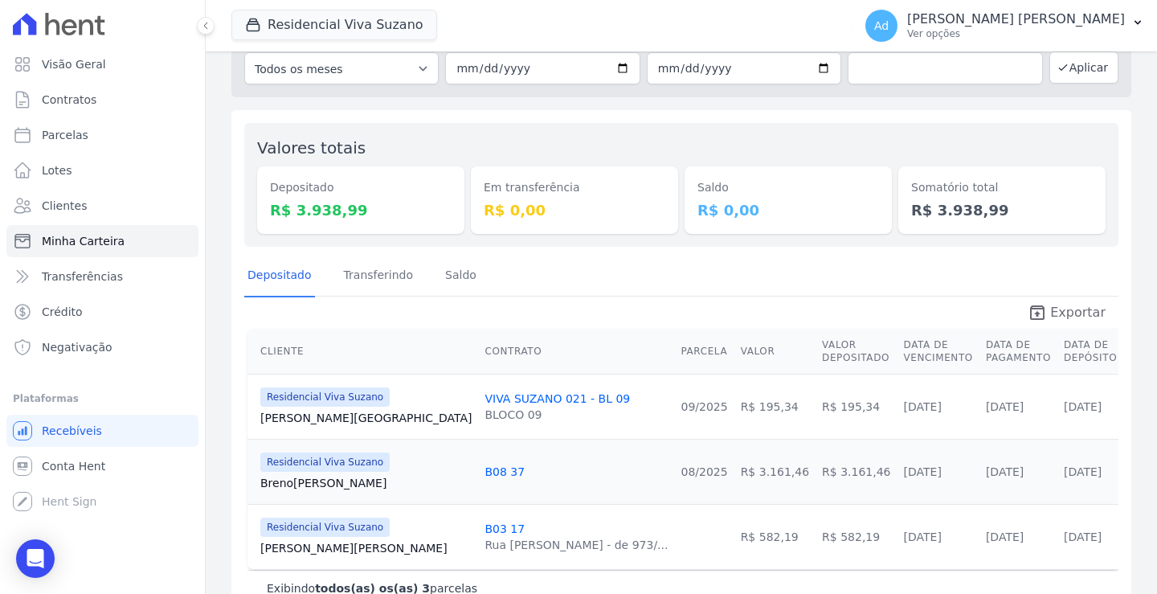
click at [1044, 309] on link "unarchive Exportar" at bounding box center [1067, 314] width 104 height 22
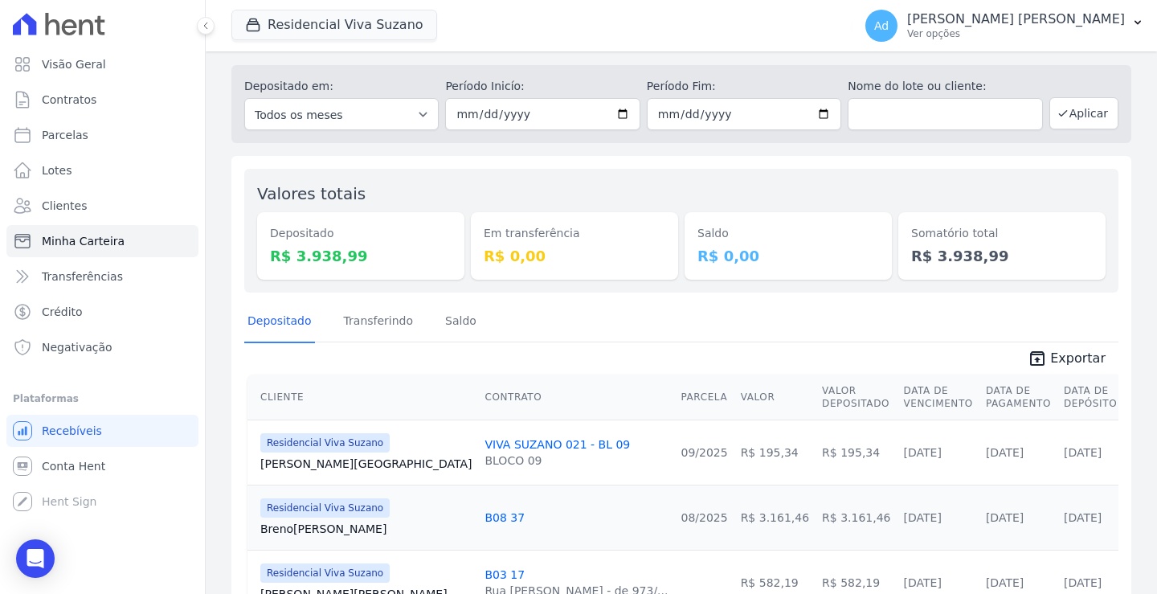
scroll to position [0, 0]
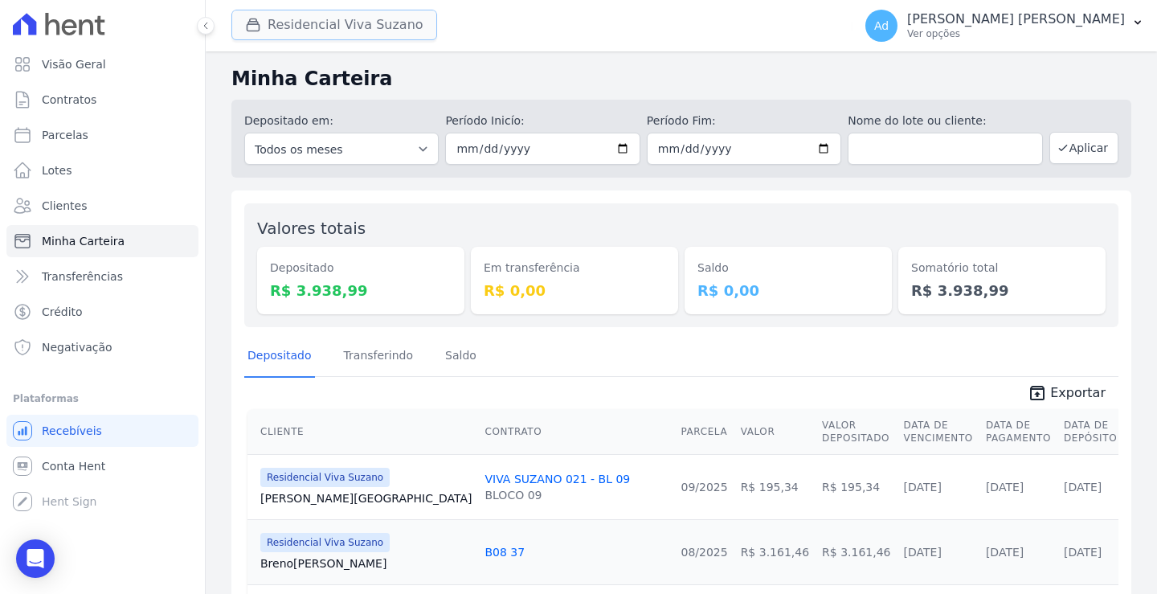
click at [360, 20] on button "Residencial Viva Suzano" at bounding box center [334, 25] width 206 height 31
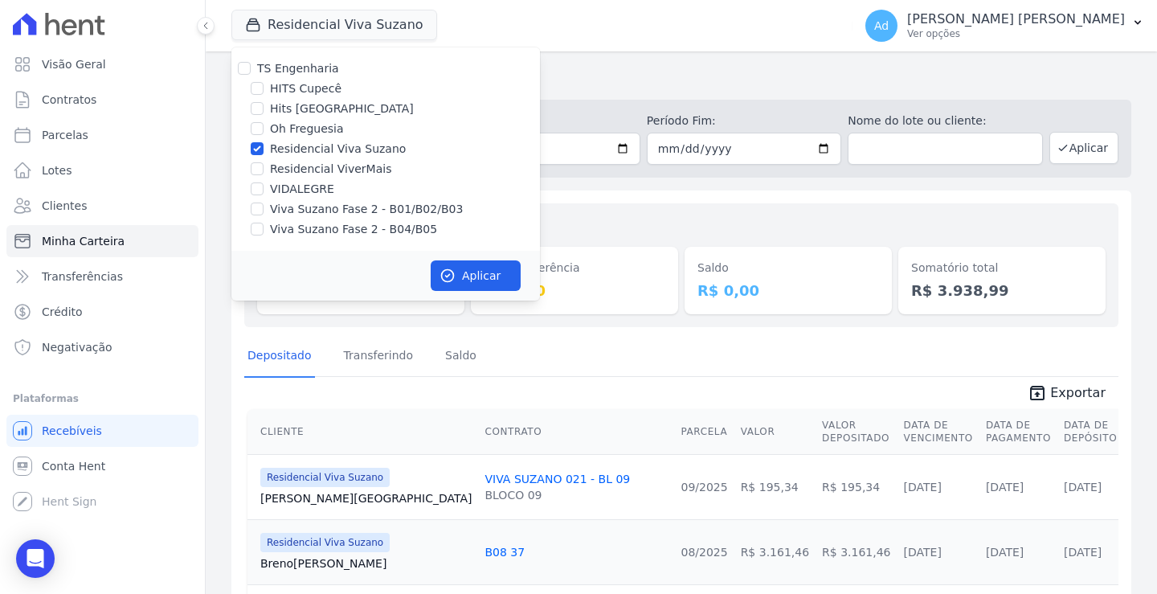
click at [303, 92] on label "HITS Cupecê" at bounding box center [306, 88] width 72 height 17
click at [264, 92] on input "HITS Cupecê" at bounding box center [257, 88] width 13 height 13
checkbox input "true"
click at [250, 154] on div "Residencial Viva Suzano" at bounding box center [385, 149] width 309 height 17
click at [259, 149] on input "Residencial Viva Suzano" at bounding box center [257, 148] width 13 height 13
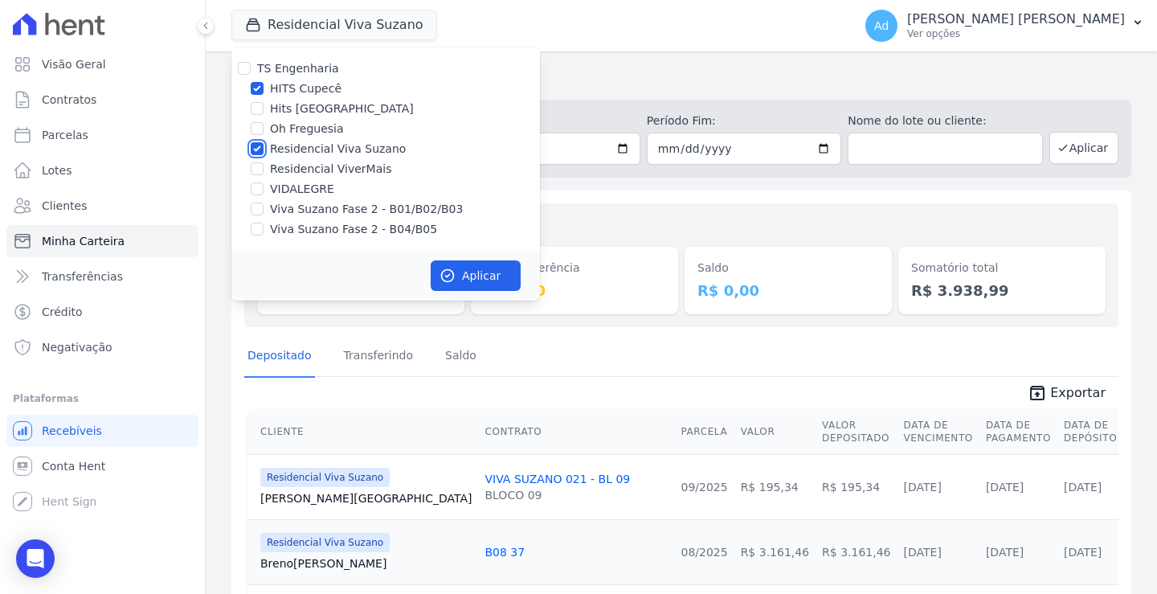
checkbox input "false"
click at [497, 280] on button "Aplicar" at bounding box center [476, 275] width 90 height 31
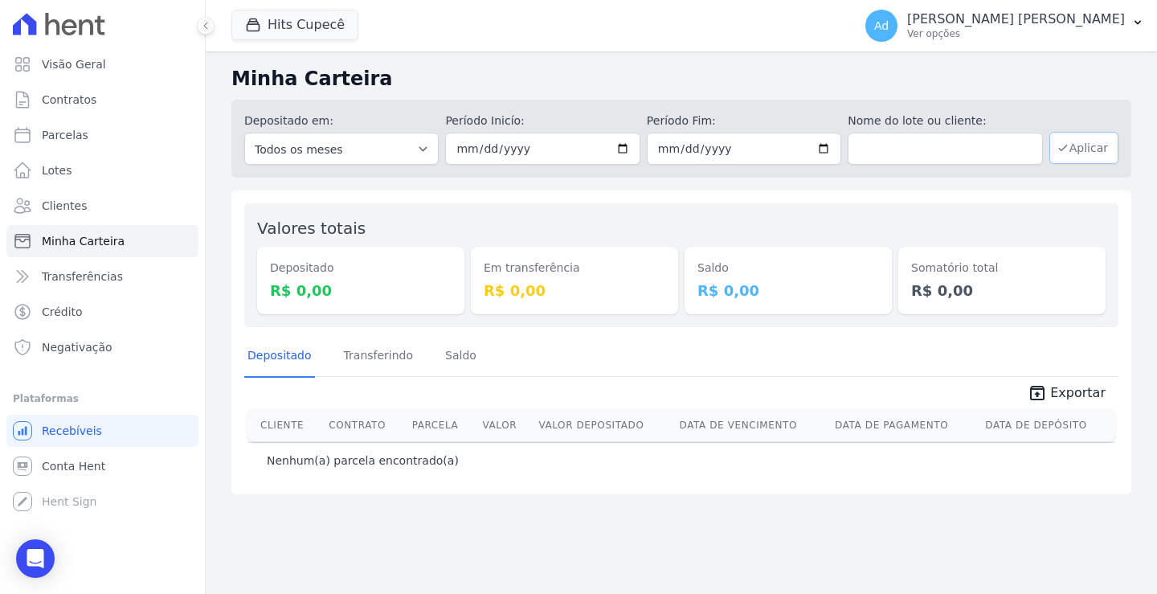
click at [1081, 155] on button "Aplicar" at bounding box center [1083, 148] width 69 height 32
click at [294, 31] on button "Hits Cupecê" at bounding box center [294, 25] width 127 height 31
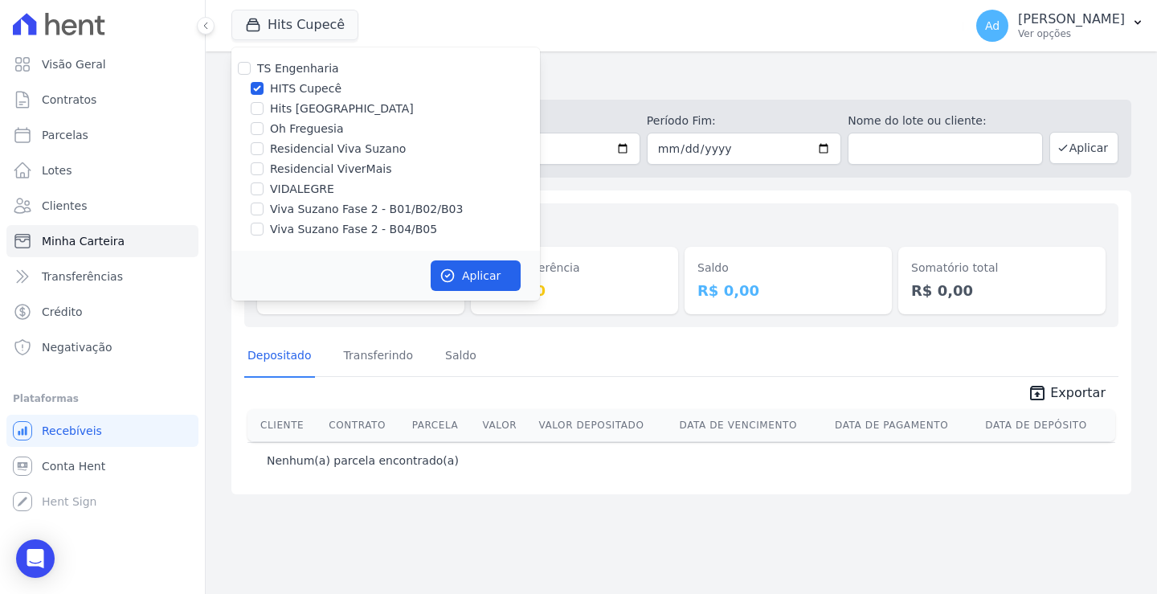
click at [295, 110] on label "Hits [GEOGRAPHIC_DATA]" at bounding box center [342, 108] width 144 height 17
click at [264, 110] on input "Hits [GEOGRAPHIC_DATA]" at bounding box center [257, 108] width 13 height 13
checkbox input "true"
click at [251, 89] on input "HITS Cupecê" at bounding box center [257, 88] width 13 height 13
checkbox input "false"
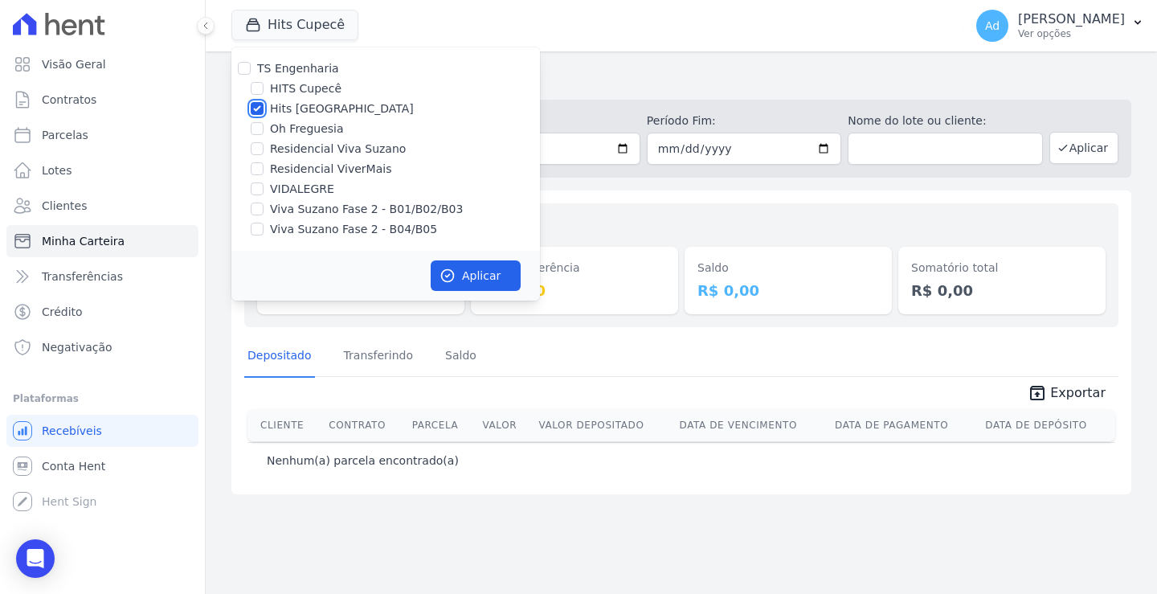
click at [259, 104] on input "Hits [GEOGRAPHIC_DATA]" at bounding box center [257, 108] width 13 height 13
checkbox input "false"
click at [265, 170] on div "Residencial ViverMais" at bounding box center [385, 169] width 309 height 17
click at [255, 173] on input "Residencial ViverMais" at bounding box center [257, 168] width 13 height 13
checkbox input "true"
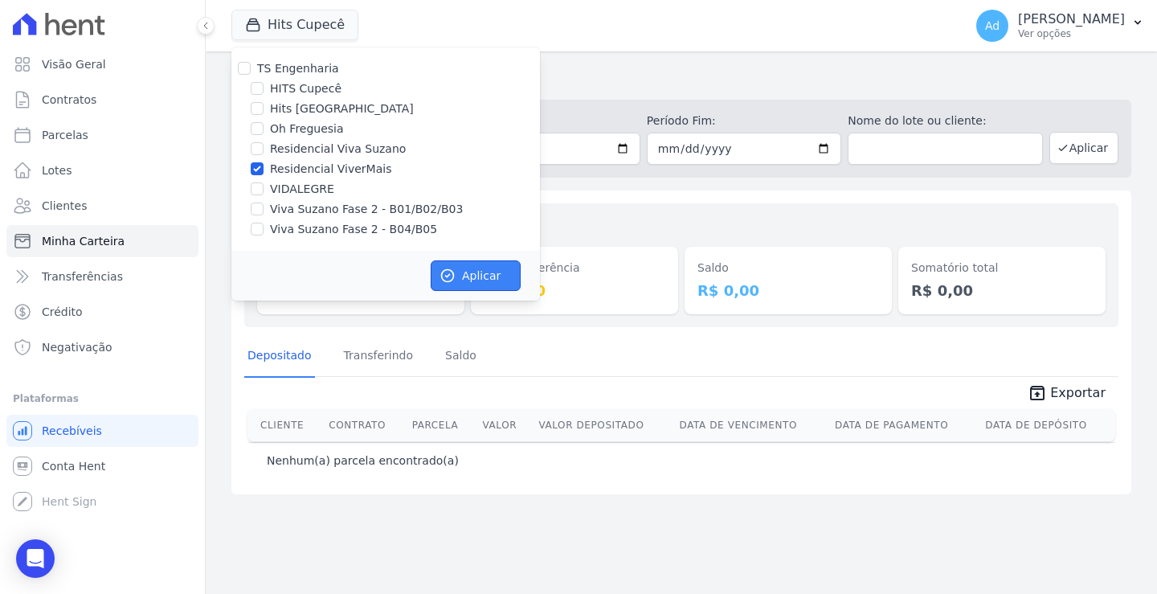
click at [458, 264] on button "Aplicar" at bounding box center [476, 275] width 90 height 31
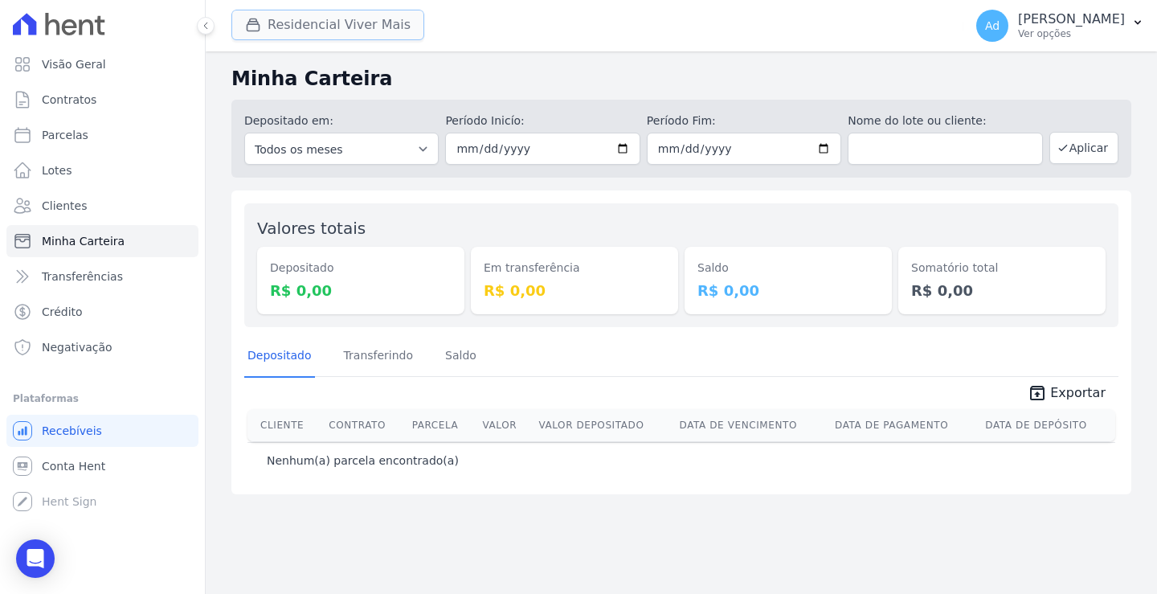
click at [358, 33] on button "Residencial Viver Mais" at bounding box center [327, 25] width 193 height 31
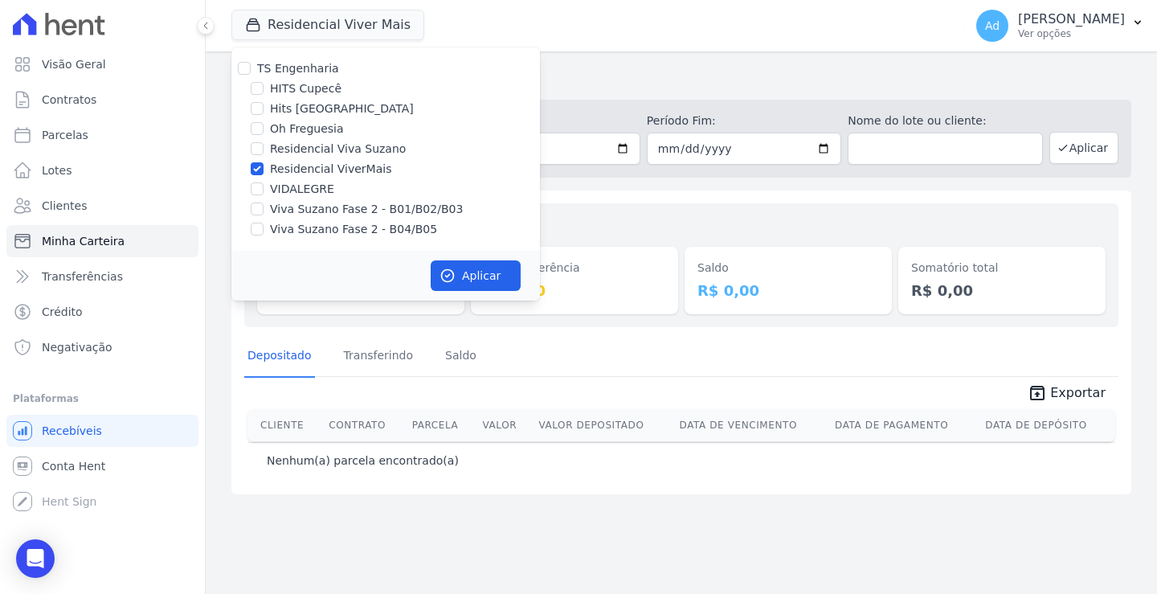
click at [288, 168] on label "Residencial ViverMais" at bounding box center [330, 169] width 121 height 17
click at [264, 168] on input "Residencial ViverMais" at bounding box center [257, 168] width 13 height 13
checkbox input "false"
click at [309, 215] on label "Viva Suzano Fase 2 - B01/B02/B03" at bounding box center [366, 209] width 193 height 17
click at [264, 215] on input "Viva Suzano Fase 2 - B01/B02/B03" at bounding box center [257, 208] width 13 height 13
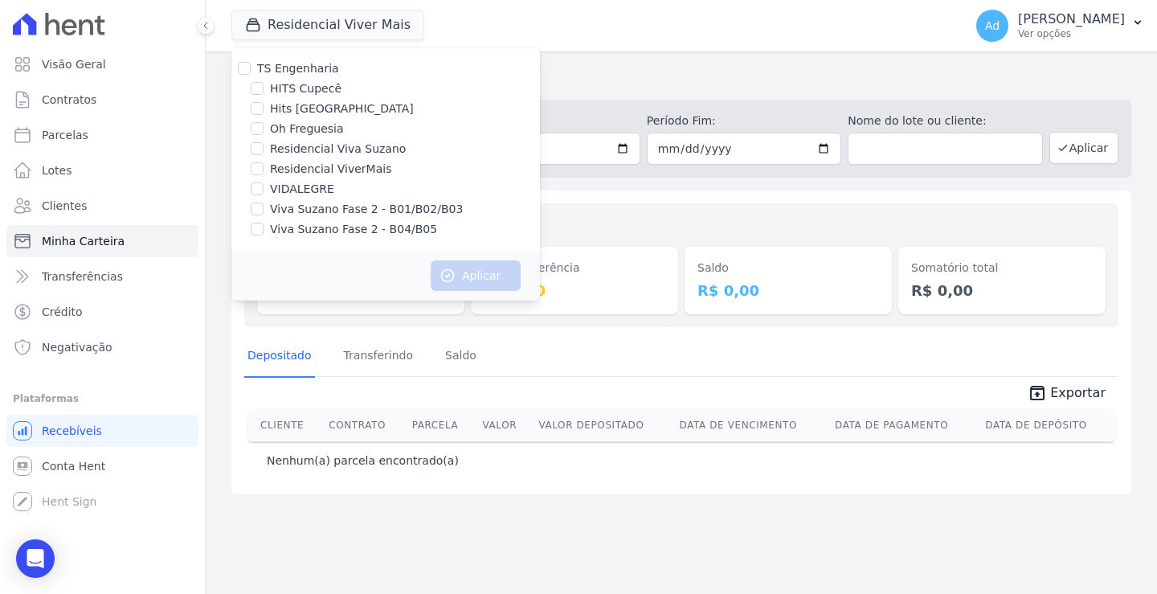
checkbox input "true"
click at [296, 232] on label "Viva Suzano Fase 2 - B04/B05" at bounding box center [353, 229] width 167 height 17
click at [264, 232] on input "Viva Suzano Fase 2 - B04/B05" at bounding box center [257, 229] width 13 height 13
checkbox input "true"
click at [482, 278] on button "Aplicar" at bounding box center [476, 275] width 90 height 31
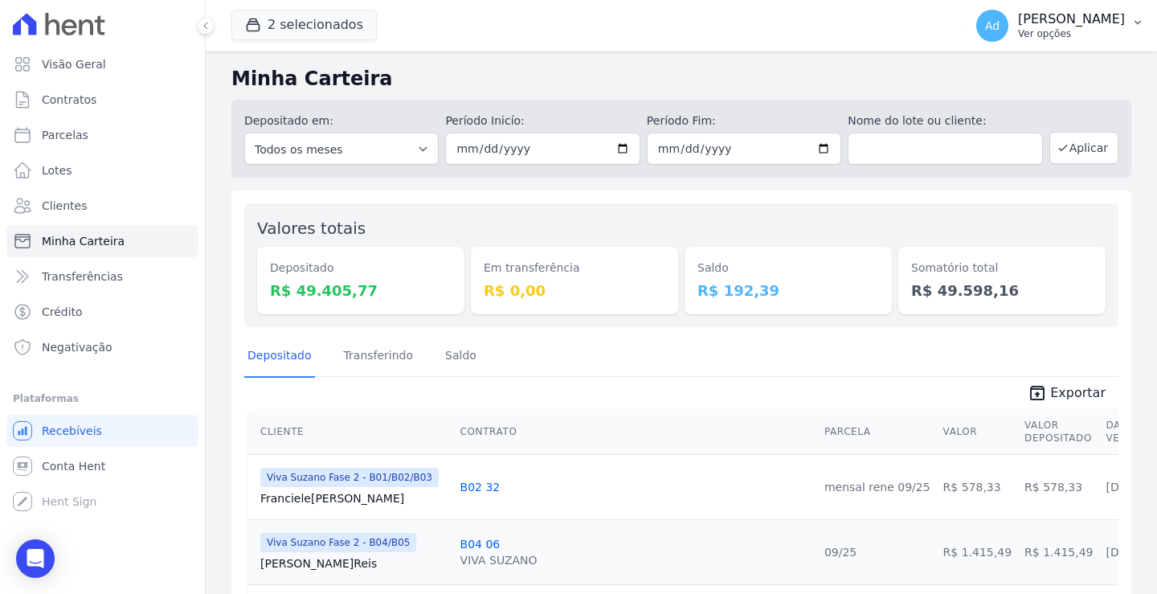
click at [1093, 34] on p "Ver opções" at bounding box center [1071, 33] width 107 height 13
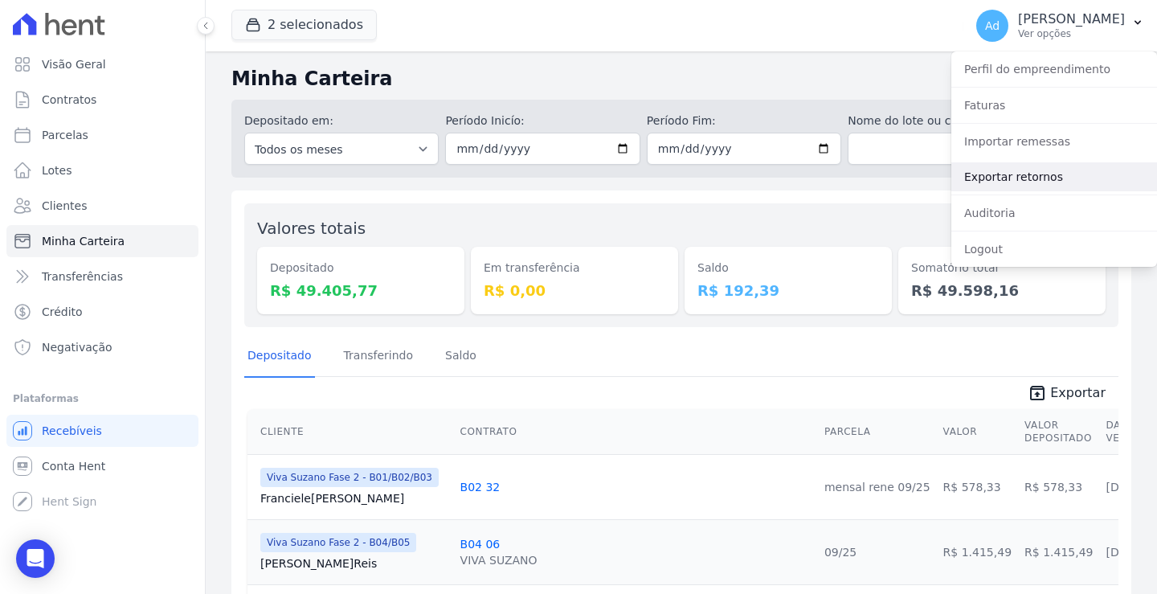
click at [1027, 185] on link "Exportar retornos" at bounding box center [1054, 176] width 206 height 29
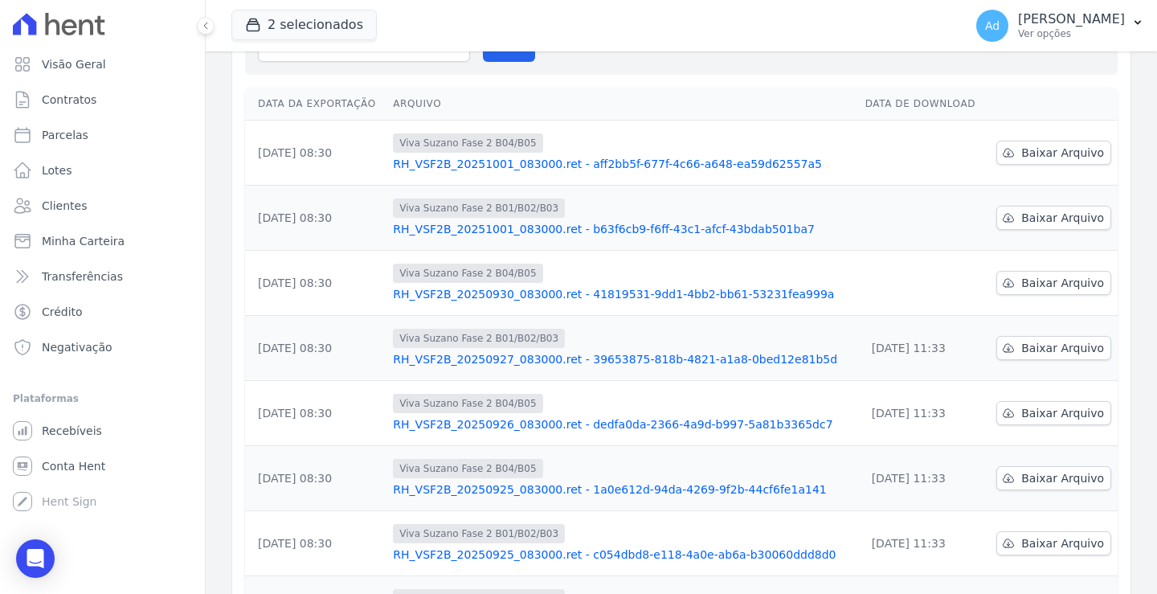
scroll to position [80, 0]
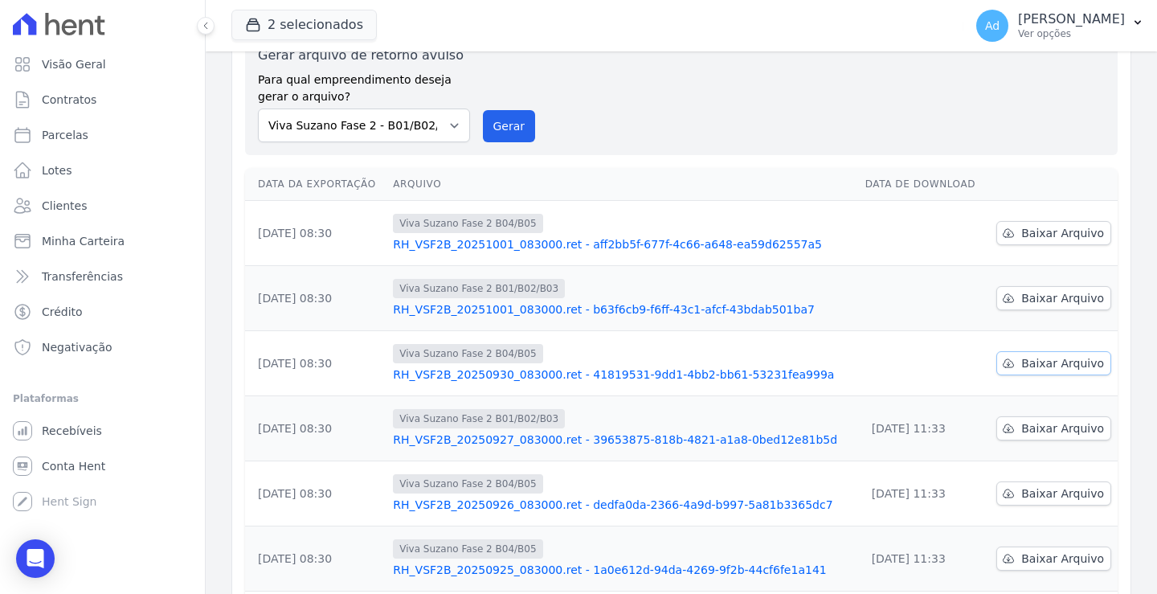
click at [1056, 365] on span "Baixar Arquivo" at bounding box center [1062, 363] width 83 height 16
click at [774, 78] on div "Gerar arquivo de retorno avulso Para qual empreendimento deseja gerar o arquivo…" at bounding box center [681, 94] width 847 height 96
click at [1016, 295] on link "Baixar Arquivo" at bounding box center [1053, 298] width 115 height 24
click at [498, 129] on button "Gerar" at bounding box center [509, 126] width 53 height 32
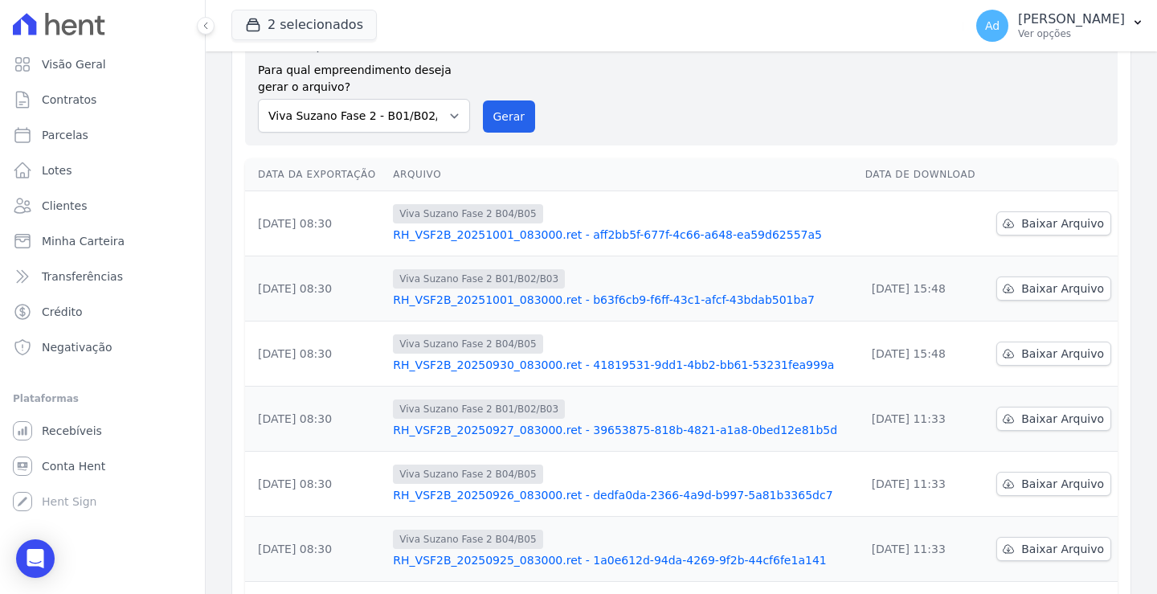
scroll to position [161, 0]
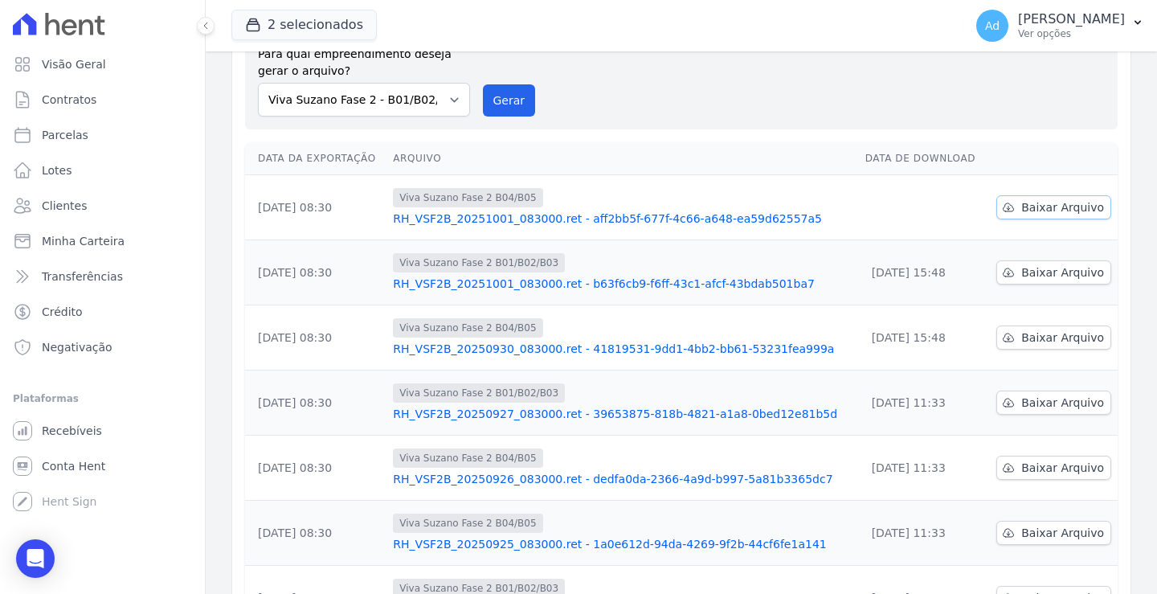
click at [1003, 211] on icon at bounding box center [1008, 207] width 13 height 13
click at [511, 101] on button "Gerar" at bounding box center [509, 100] width 53 height 32
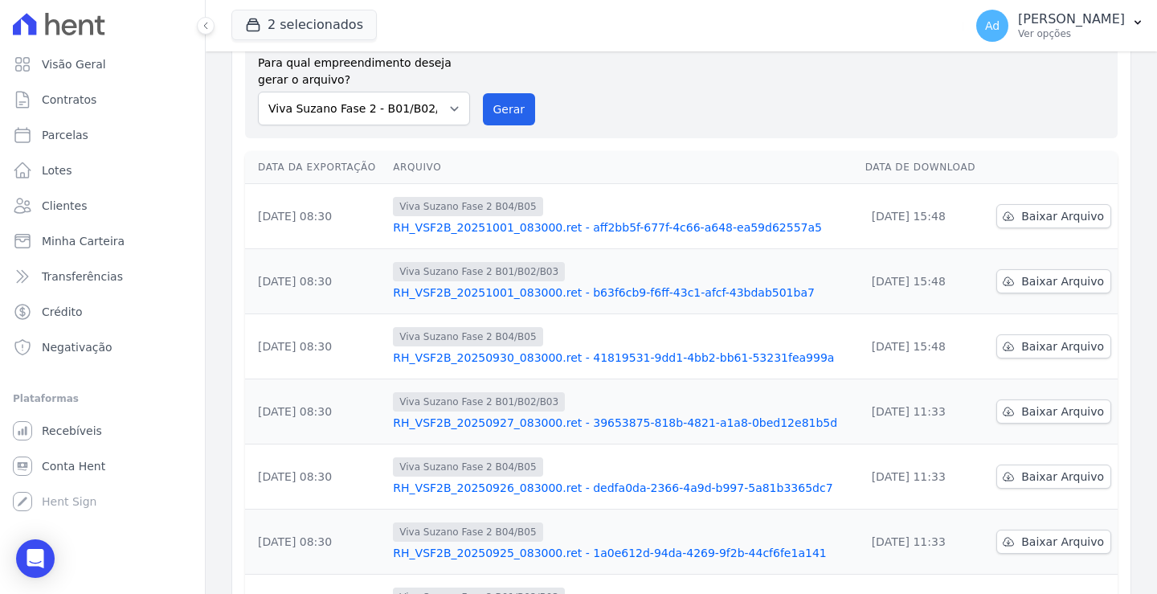
scroll to position [0, 0]
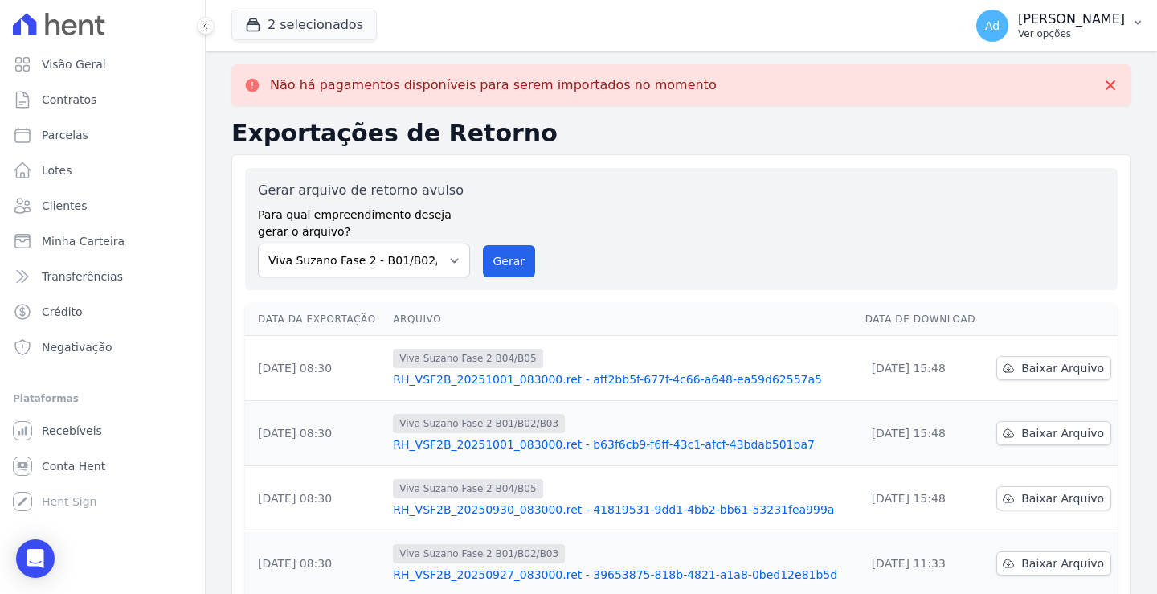
click at [1060, 29] on p "Ver opções" at bounding box center [1071, 33] width 107 height 13
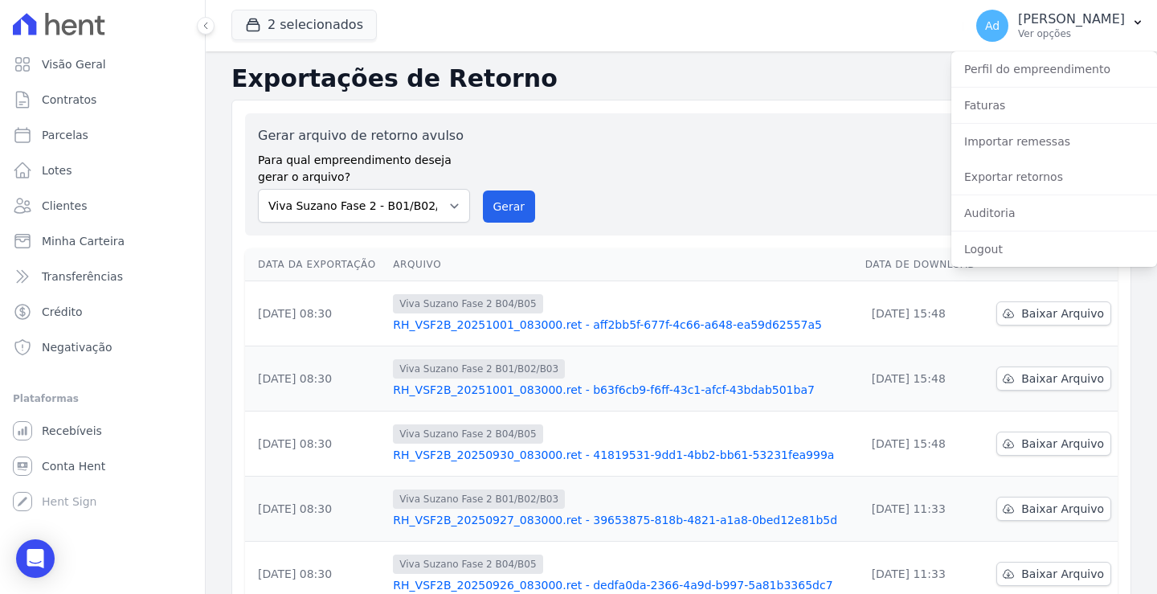
click at [855, 88] on h2 "Exportações de Retorno" at bounding box center [681, 78] width 900 height 29
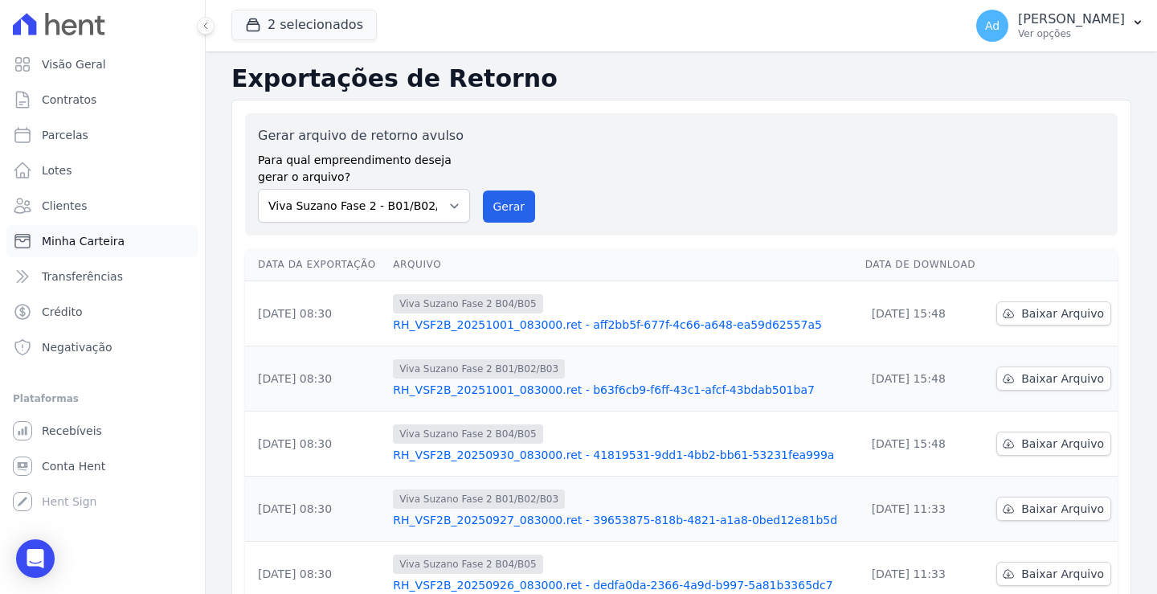
click at [74, 234] on span "Minha Carteira" at bounding box center [83, 241] width 83 height 16
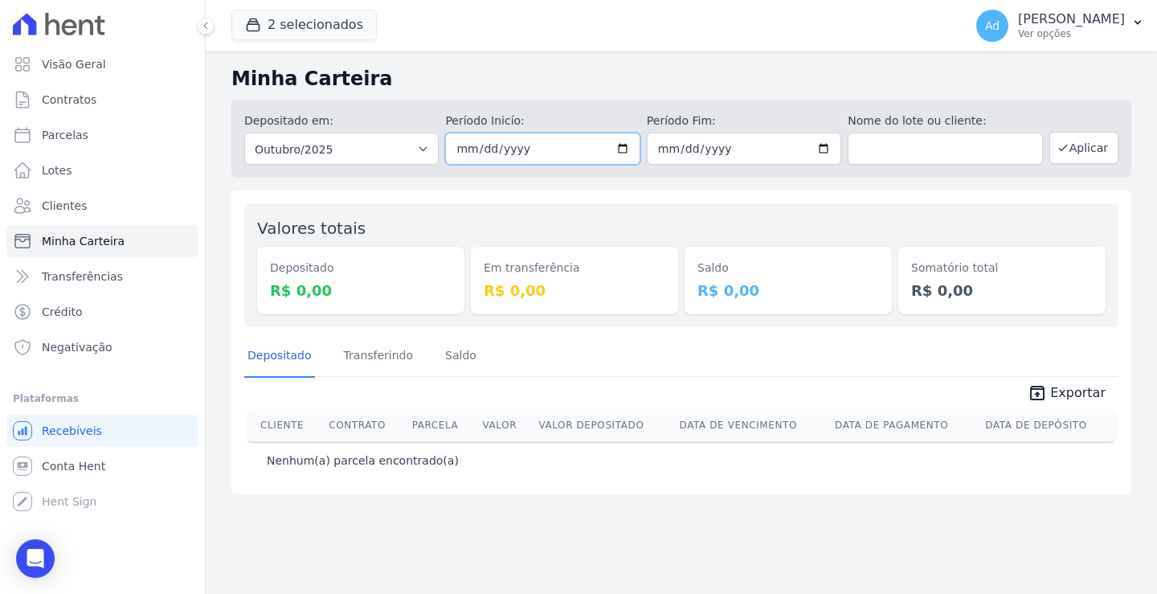
click at [484, 149] on input "2025-10-01" at bounding box center [542, 149] width 194 height 32
click at [464, 145] on input "2025-10-01" at bounding box center [542, 149] width 194 height 32
type input "2025-10-01"
type input "[DATE]"
click at [668, 151] on input "2025-10-31" at bounding box center [744, 149] width 194 height 32
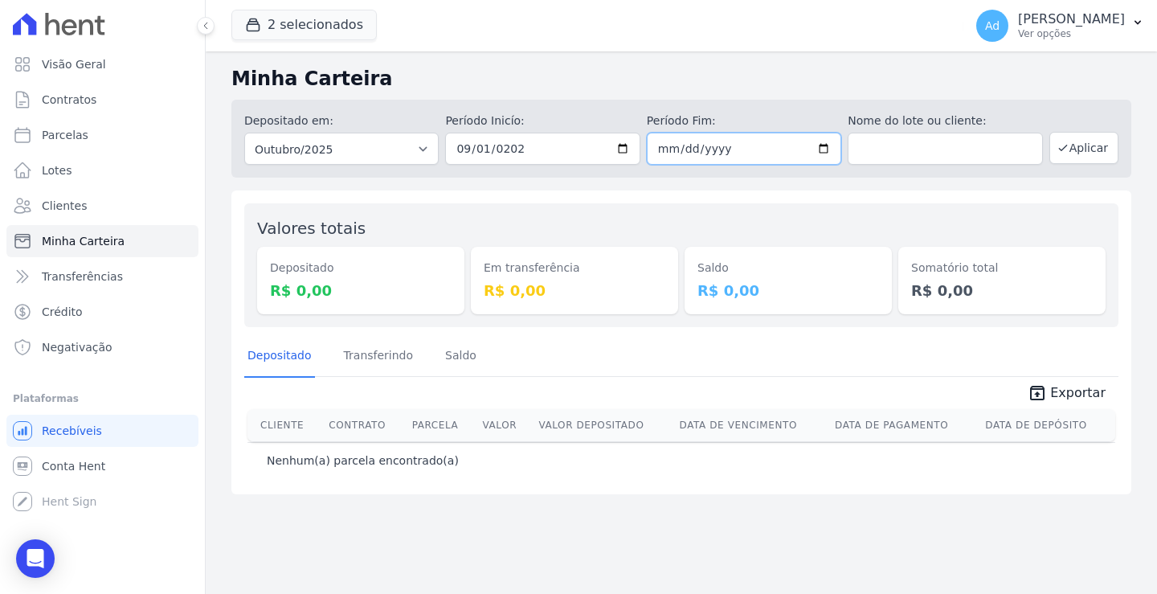
type input "2025-10-30"
type input "[DATE]"
click at [260, 26] on icon "button" at bounding box center [253, 25] width 12 height 12
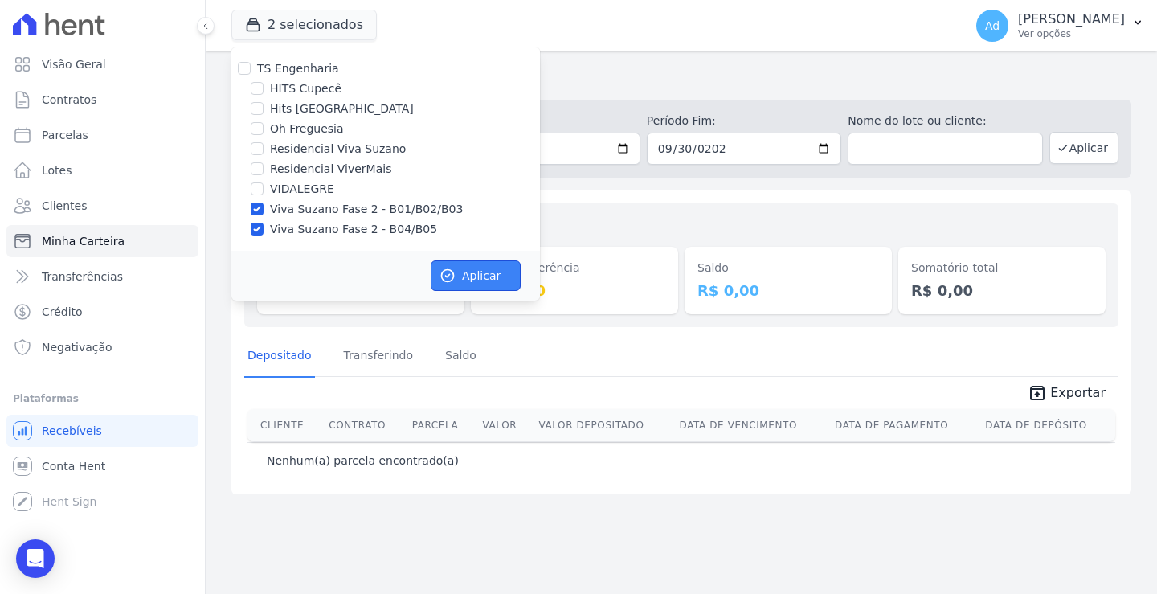
click at [448, 266] on button "Aplicar" at bounding box center [476, 275] width 90 height 31
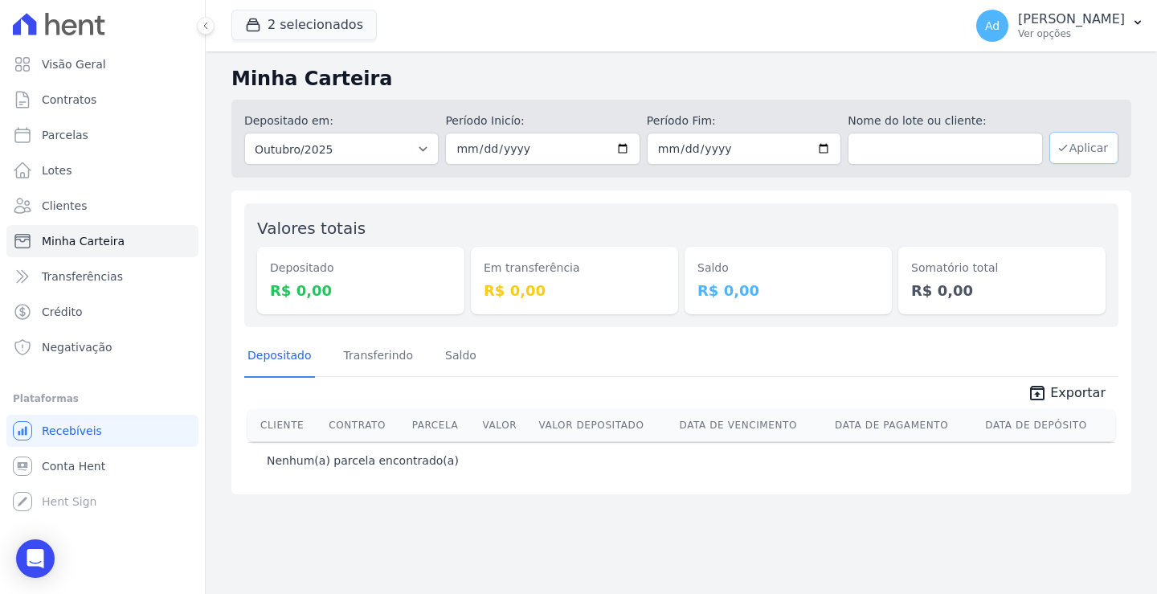
click at [1081, 148] on button "Aplicar" at bounding box center [1083, 148] width 69 height 32
click at [483, 152] on input "2025-10-01" at bounding box center [542, 149] width 194 height 32
type input "[DATE]"
click at [664, 149] on input "2025-10-31" at bounding box center [744, 149] width 194 height 32
type input "2025-10-30"
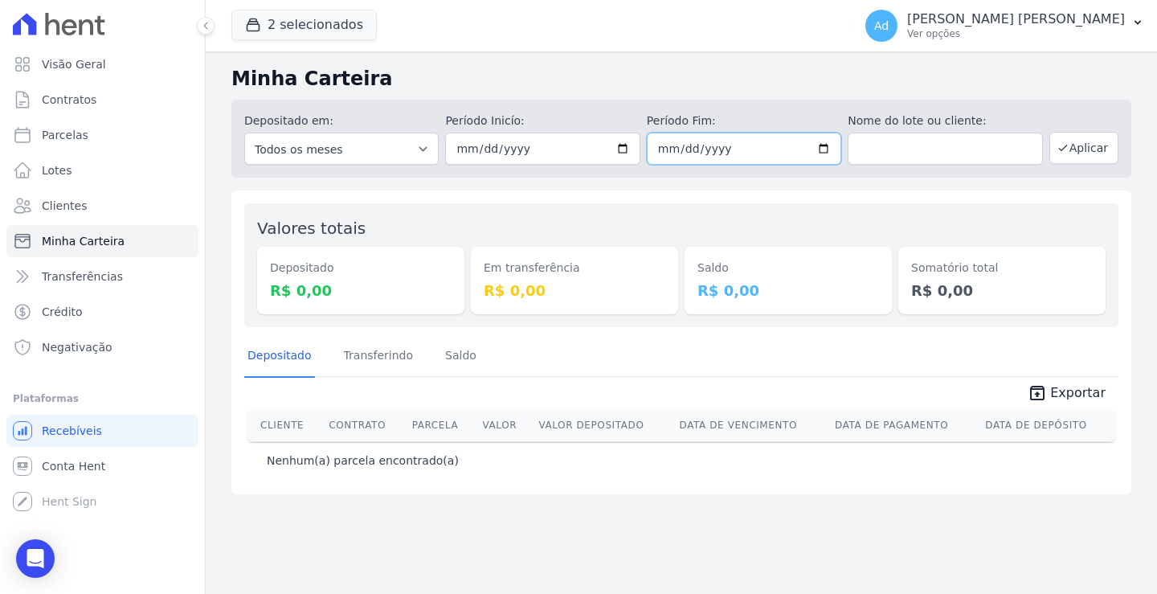
type input "[DATE]"
click at [1067, 160] on button "Aplicar" at bounding box center [1083, 148] width 69 height 32
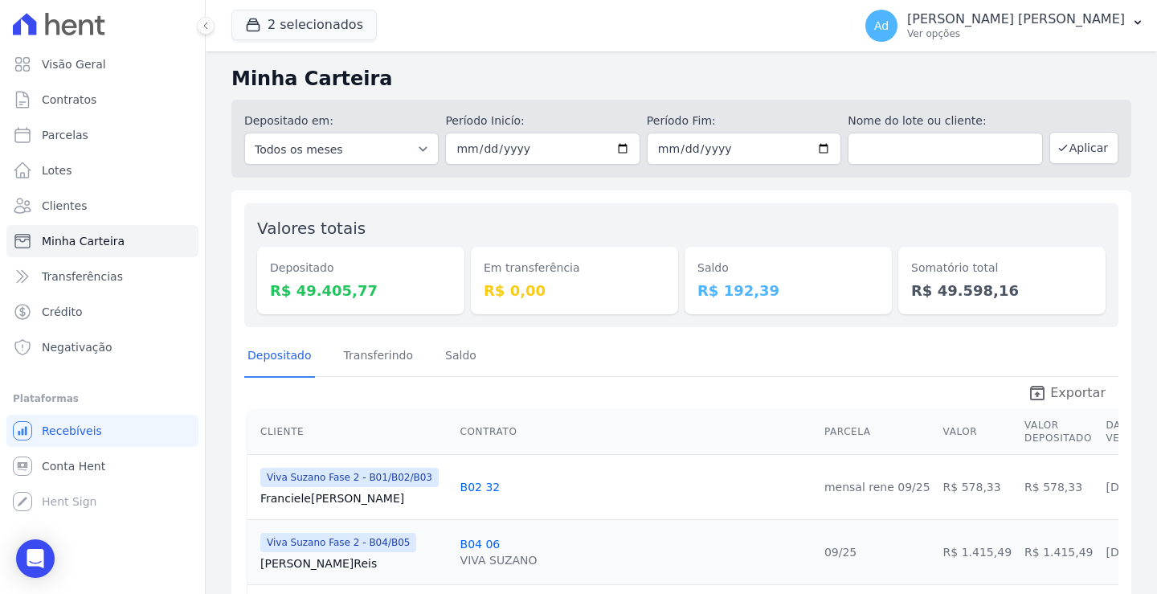
click at [1060, 390] on span "Exportar" at bounding box center [1077, 392] width 55 height 19
click at [272, 35] on button "2 selecionados" at bounding box center [303, 25] width 145 height 31
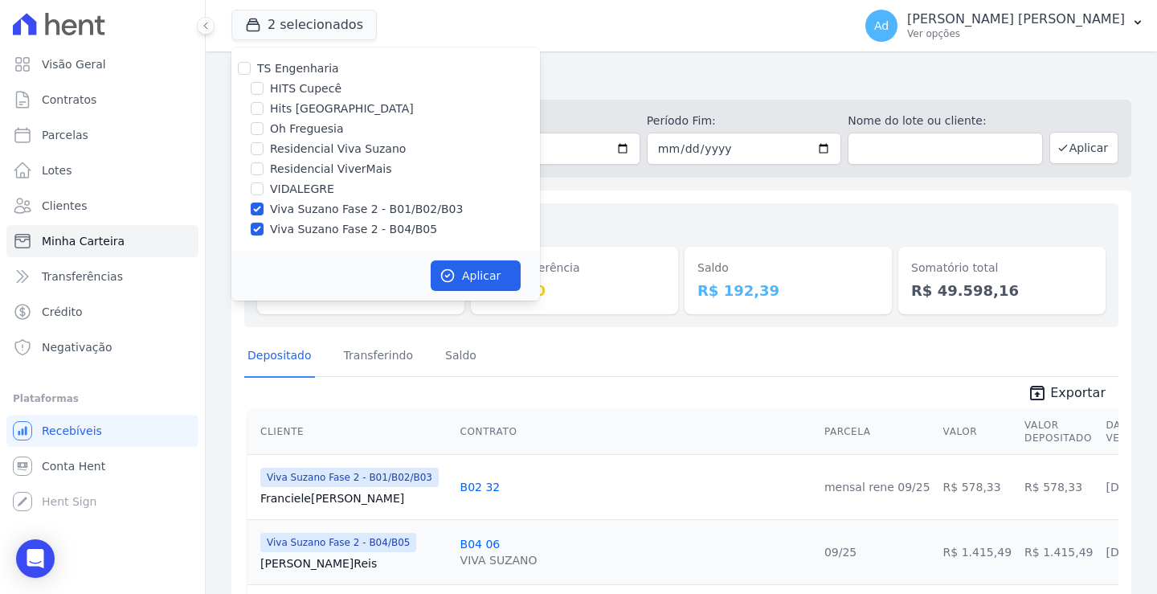
click at [648, 65] on h2 "Minha Carteira" at bounding box center [681, 78] width 900 height 29
